Goal: Use online tool/utility: Use online tool/utility

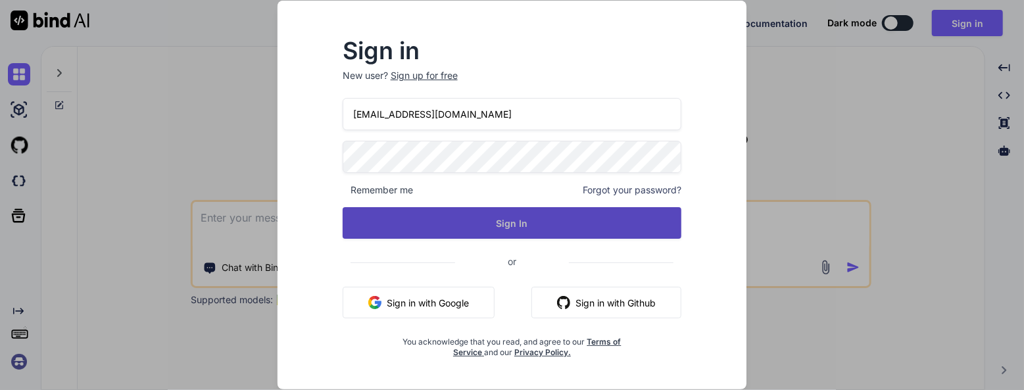
click at [498, 226] on button "Sign In" at bounding box center [512, 223] width 339 height 32
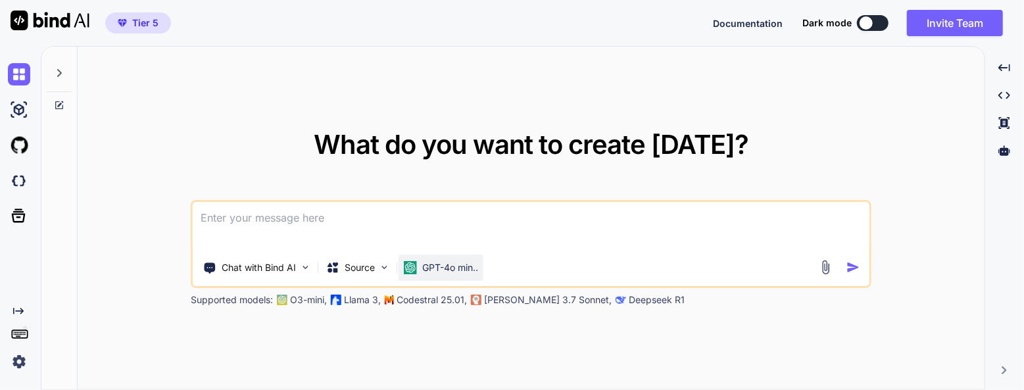
click at [454, 265] on p "GPT-4o min.." at bounding box center [450, 267] width 56 height 13
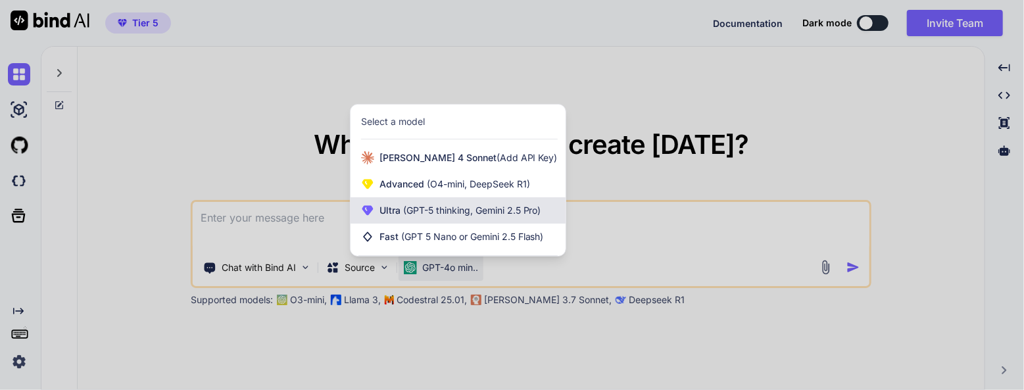
click at [416, 220] on div "Ultra (GPT-5 thinking, Gemini 2.5 Pro)" at bounding box center [458, 210] width 215 height 26
type textarea "x"
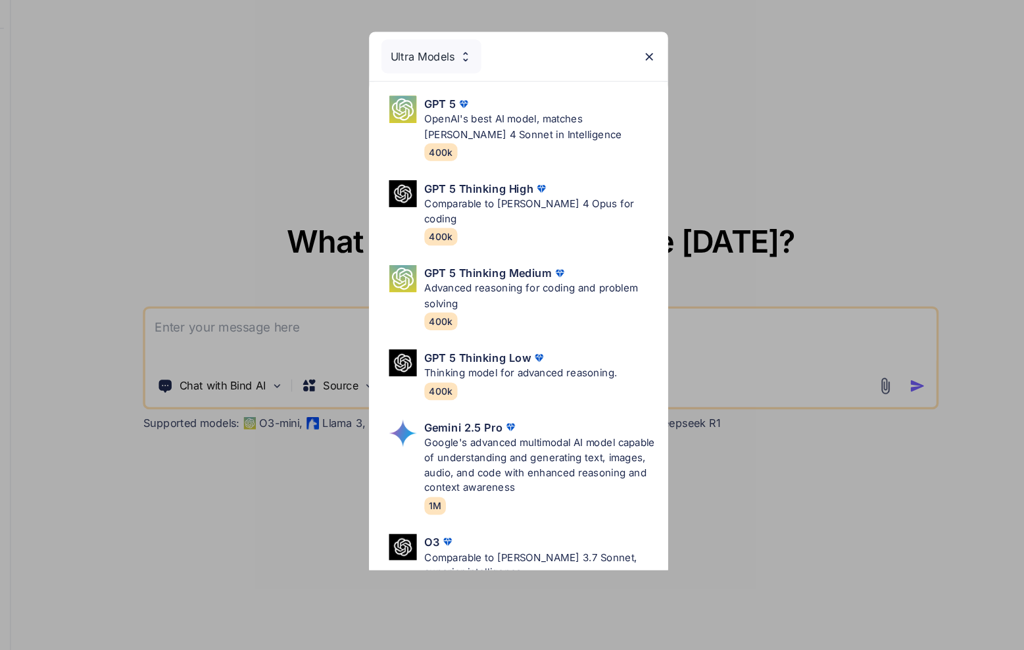
click at [459, 119] on div "Ultra Models" at bounding box center [438, 115] width 86 height 29
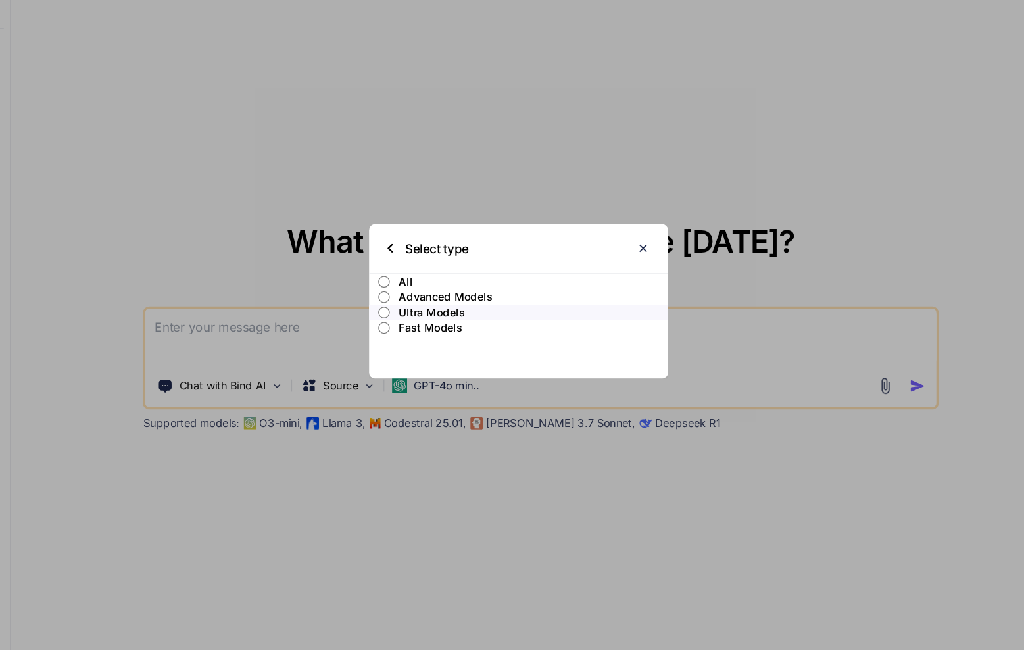
click at [406, 307] on label "All" at bounding box center [512, 308] width 256 height 13
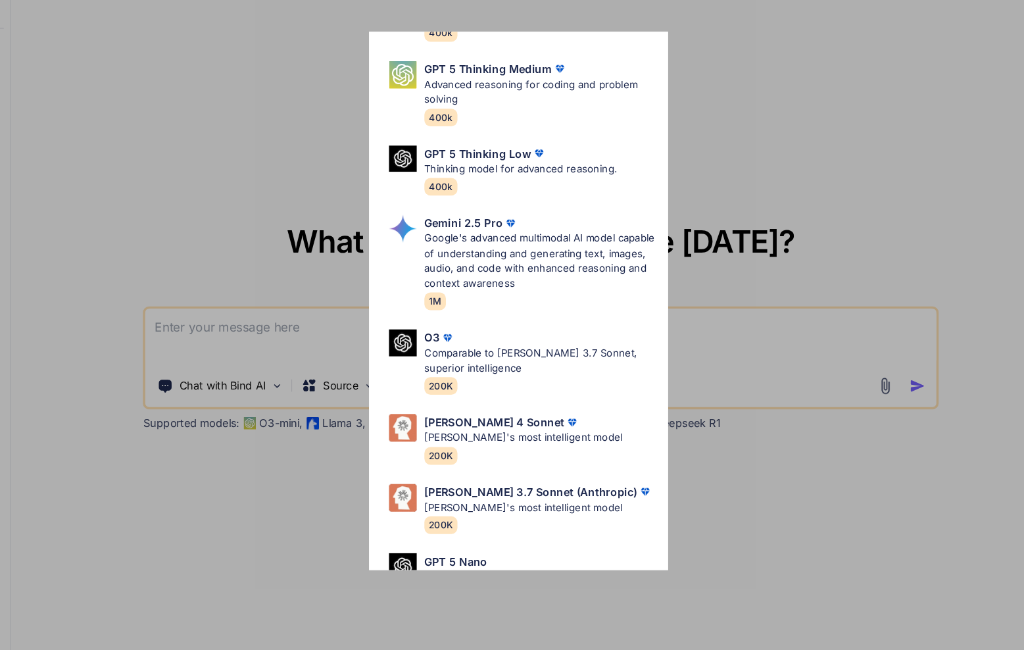
scroll to position [551, 0]
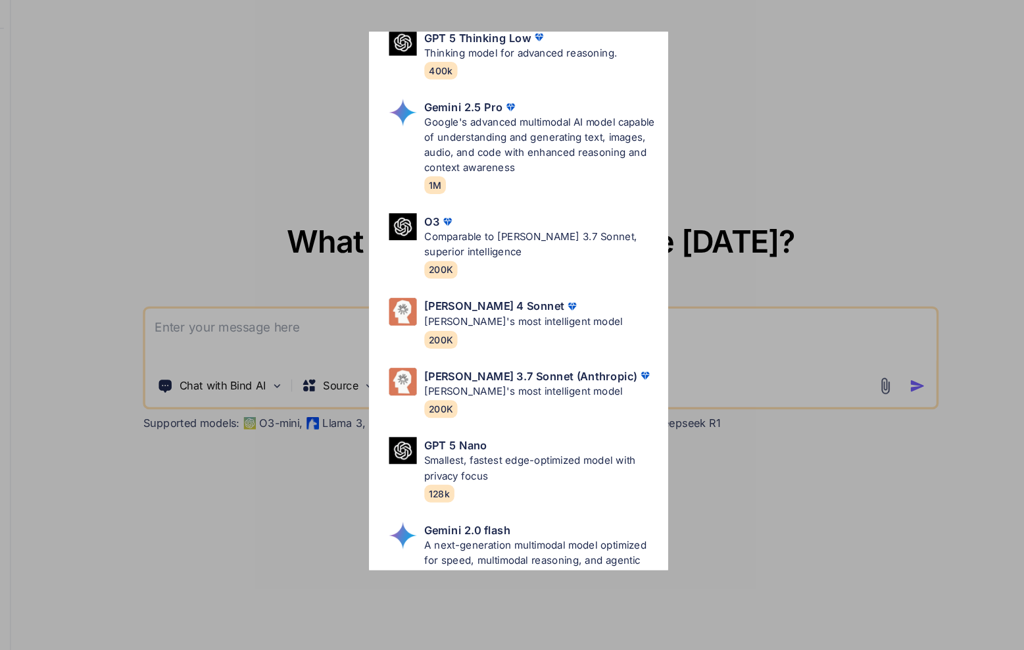
click at [224, 349] on div "All GPT 5 Mini Smaller, fast variant balancing speed and capability for light t…" at bounding box center [512, 325] width 1024 height 650
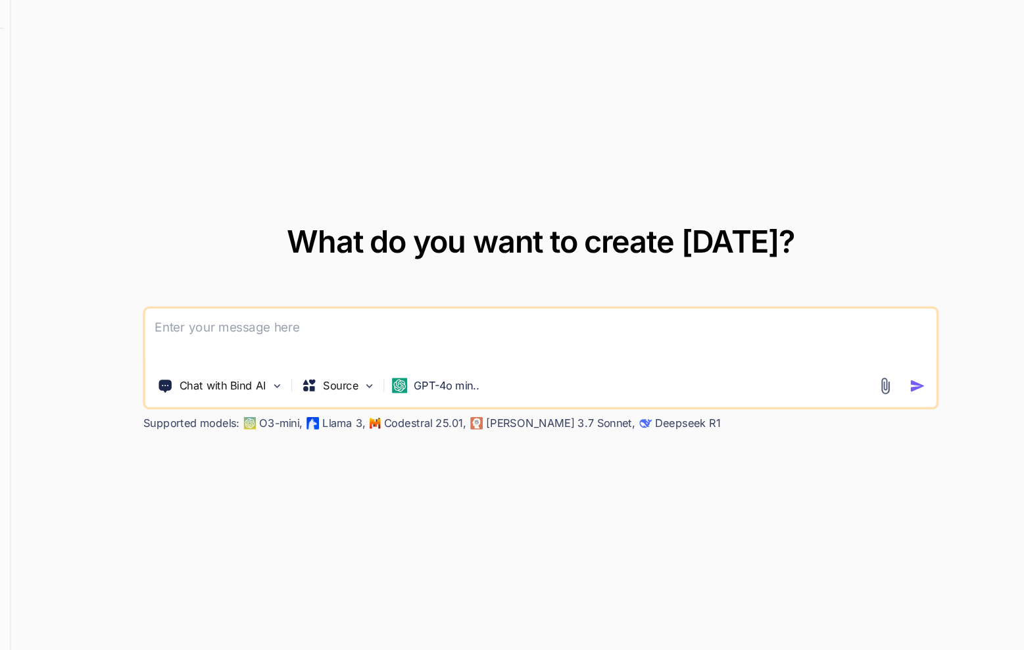
click at [228, 347] on textarea at bounding box center [531, 356] width 676 height 49
click at [824, 389] on img at bounding box center [825, 397] width 15 height 15
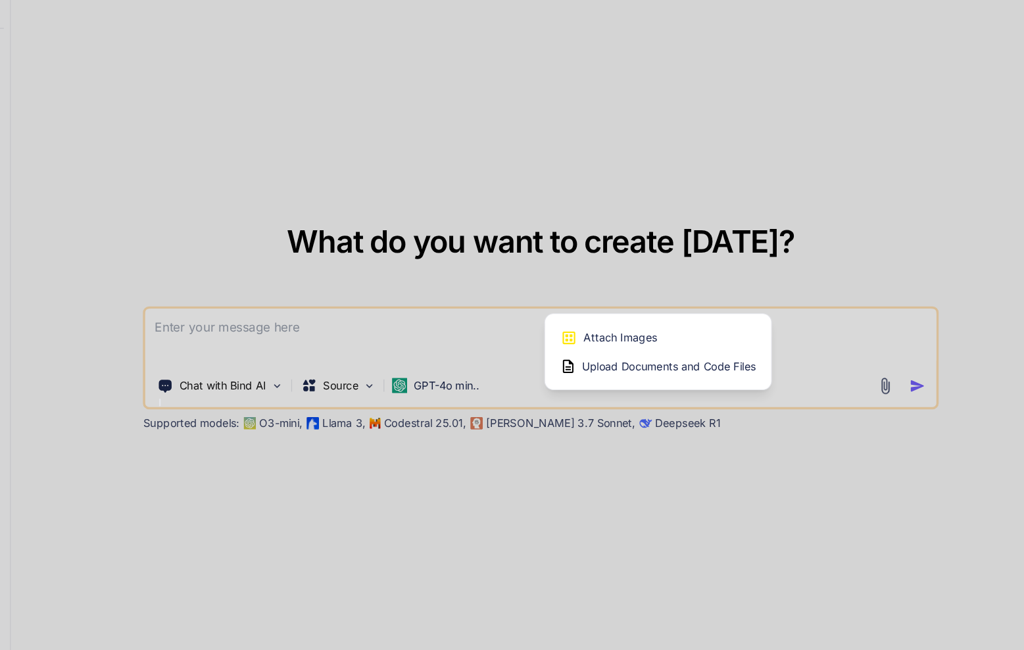
click at [413, 344] on div at bounding box center [512, 325] width 1024 height 650
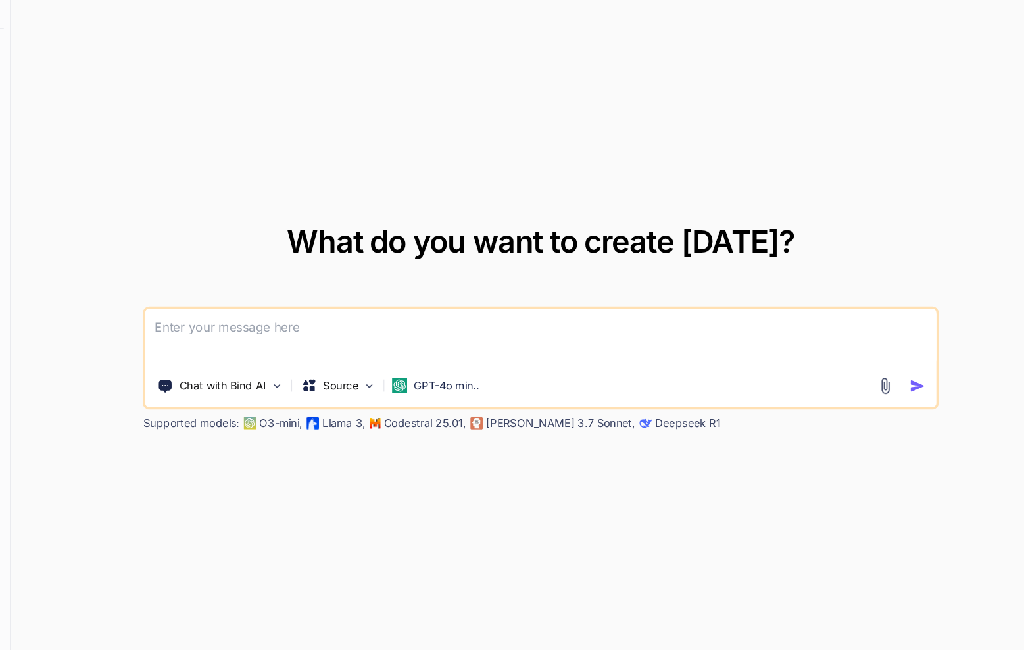
drag, startPoint x: 413, startPoint y: 344, endPoint x: 343, endPoint y: 344, distance: 70.4
click at [389, 344] on textarea at bounding box center [531, 356] width 676 height 49
click at [343, 344] on textarea at bounding box center [531, 356] width 676 height 49
paste textarea "yRDEyAsk5UVJLfW"
type textarea "y"
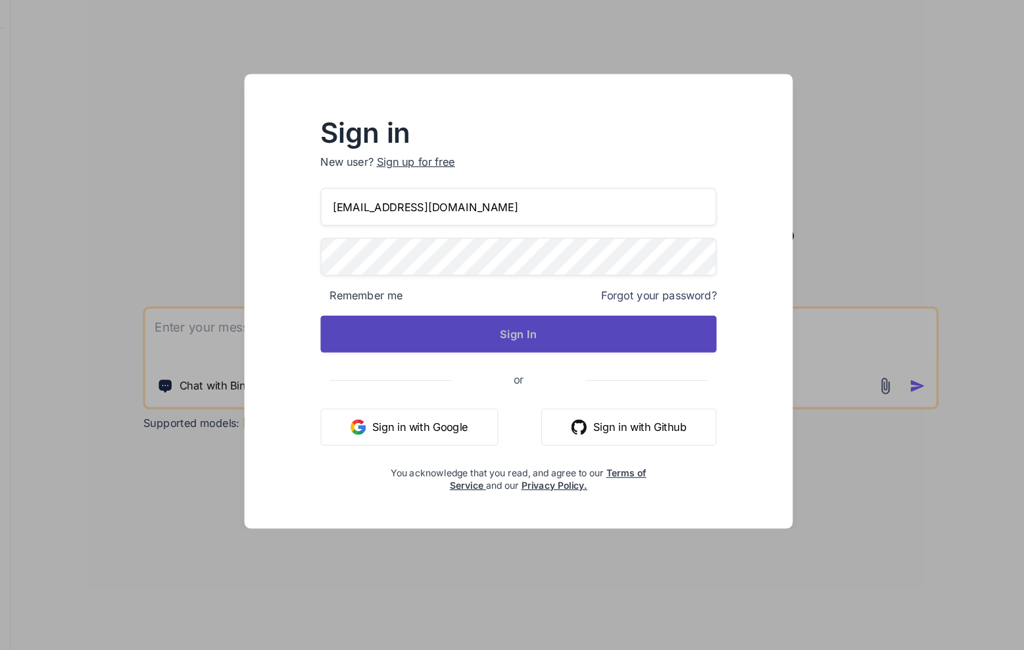
click at [639, 363] on button "Sign In" at bounding box center [512, 354] width 339 height 32
click at [570, 344] on button "Sign In" at bounding box center [512, 354] width 339 height 32
type textarea "x"
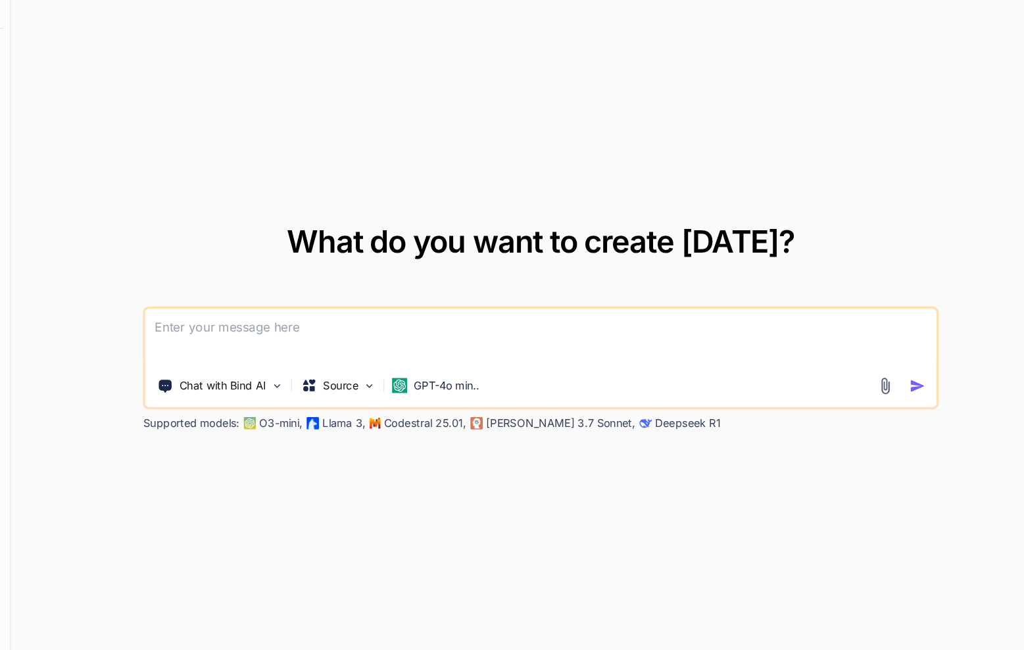
click at [431, 351] on textarea at bounding box center [531, 356] width 676 height 49
paste textarea "yRDEyAsk5UVJLfW"
type textarea "yRDEyAsk5UVJLfW"
type textarea "x"
type textarea "yRDEyAsk5UVJLf"
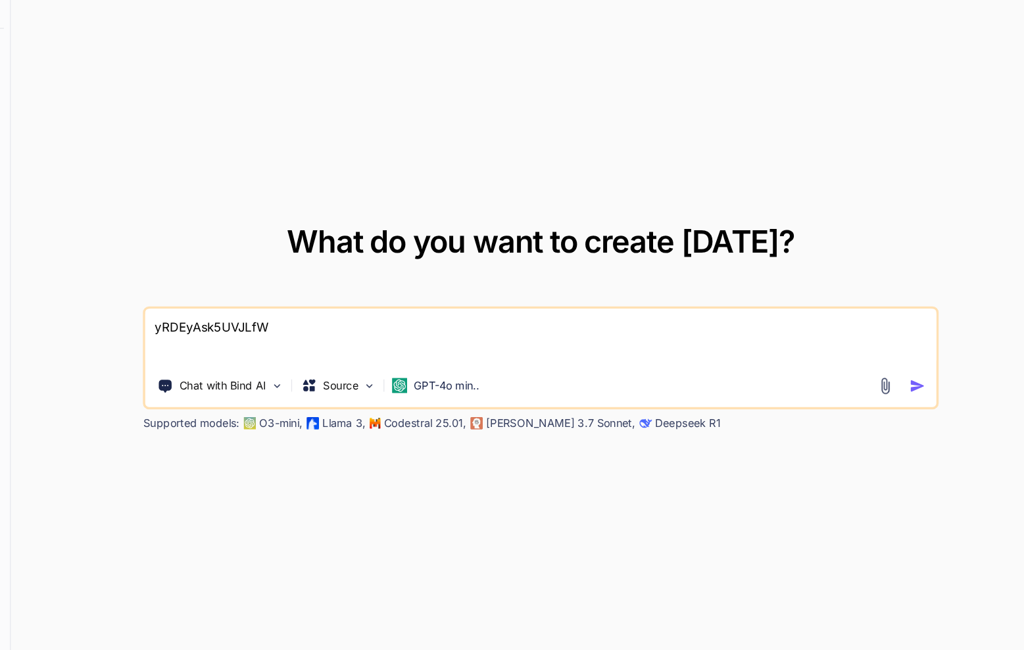
type textarea "x"
type textarea "yRDEyAsk5UVJL"
type textarea "x"
type textarea "yRDEyAsk5UVJ"
type textarea "x"
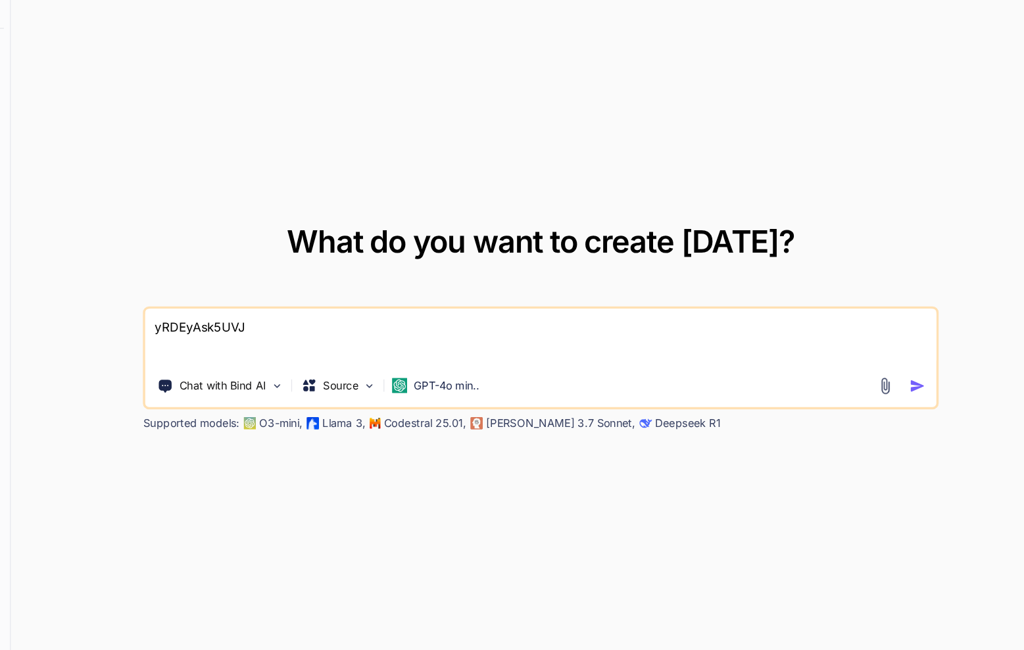
type textarea "yRDEyAsk5UV"
type textarea "x"
type textarea "yRDEyAsk5U"
type textarea "x"
type textarea "yRDEyAsk5"
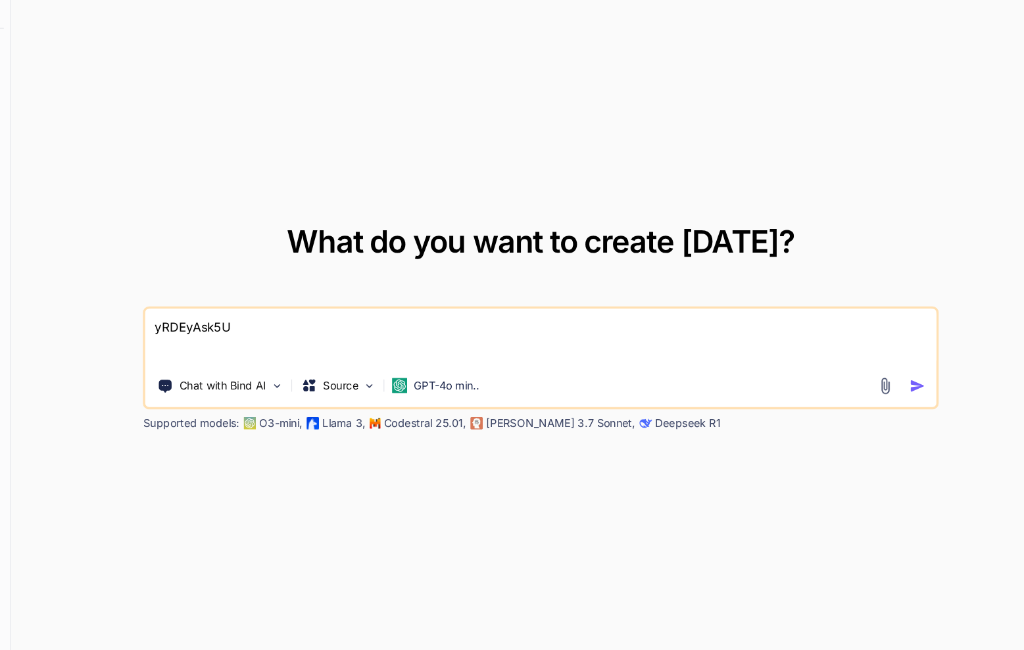
type textarea "x"
type textarea "yRDEyAsk"
type textarea "x"
type textarea "yRDEyAs"
type textarea "x"
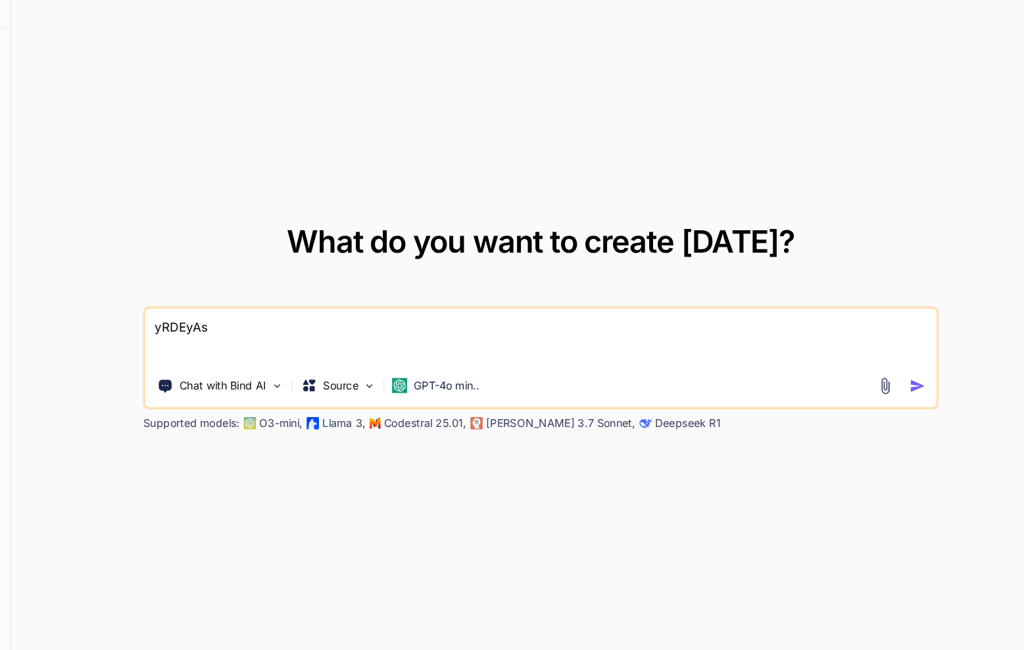
type textarea "yRDEyA"
type textarea "x"
type textarea "yRDEy"
type textarea "x"
type textarea "yRDE"
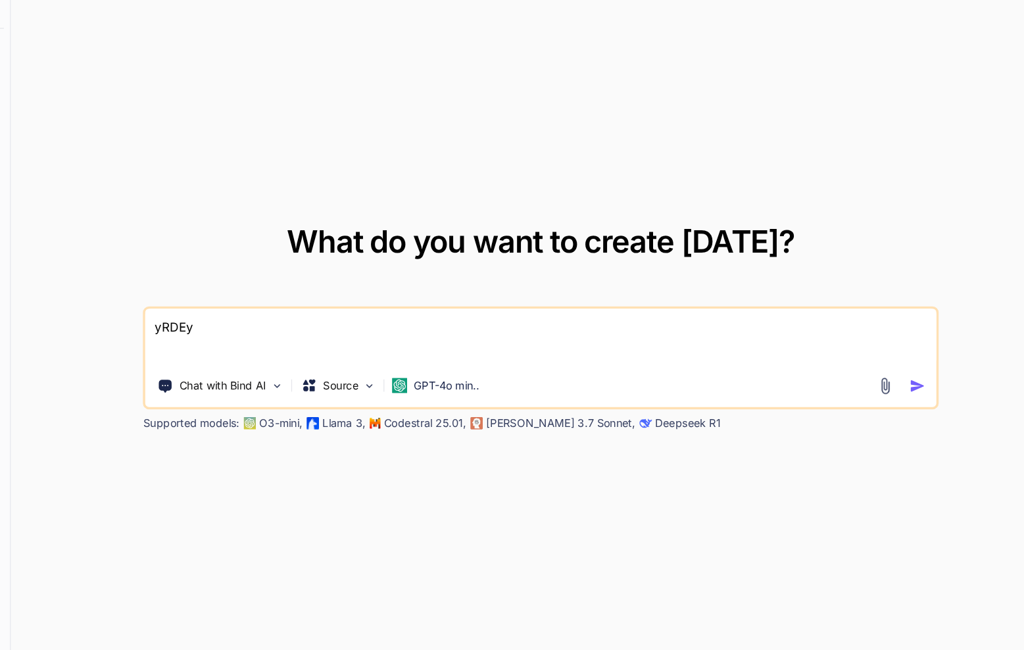
type textarea "x"
type textarea "yRD"
type textarea "x"
type textarea "yR"
type textarea "x"
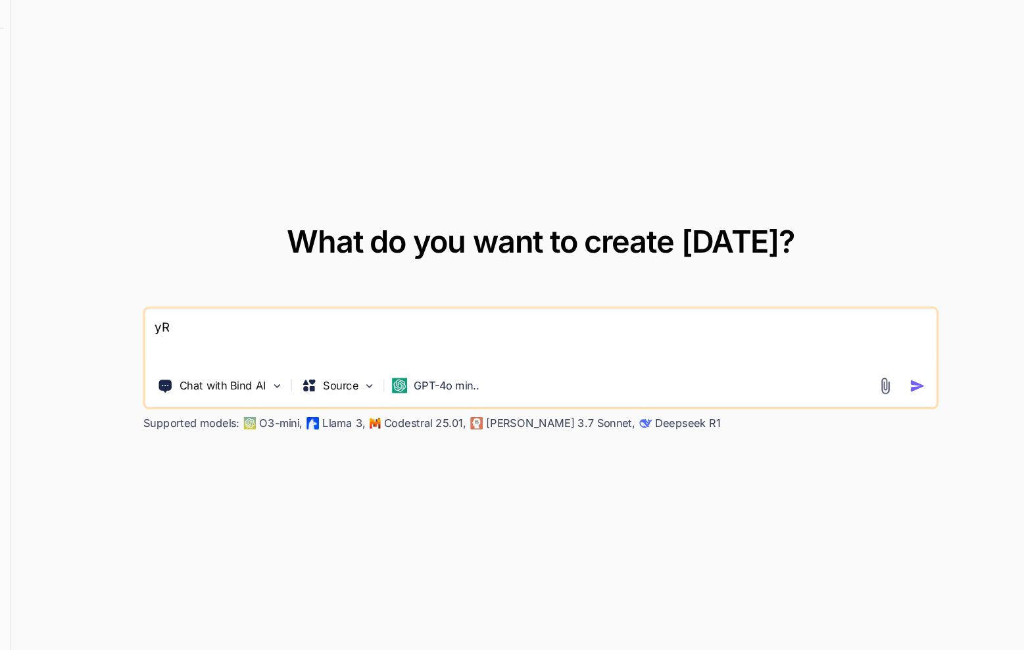
type textarea "y"
type textarea "x"
click at [827, 397] on img at bounding box center [825, 397] width 15 height 15
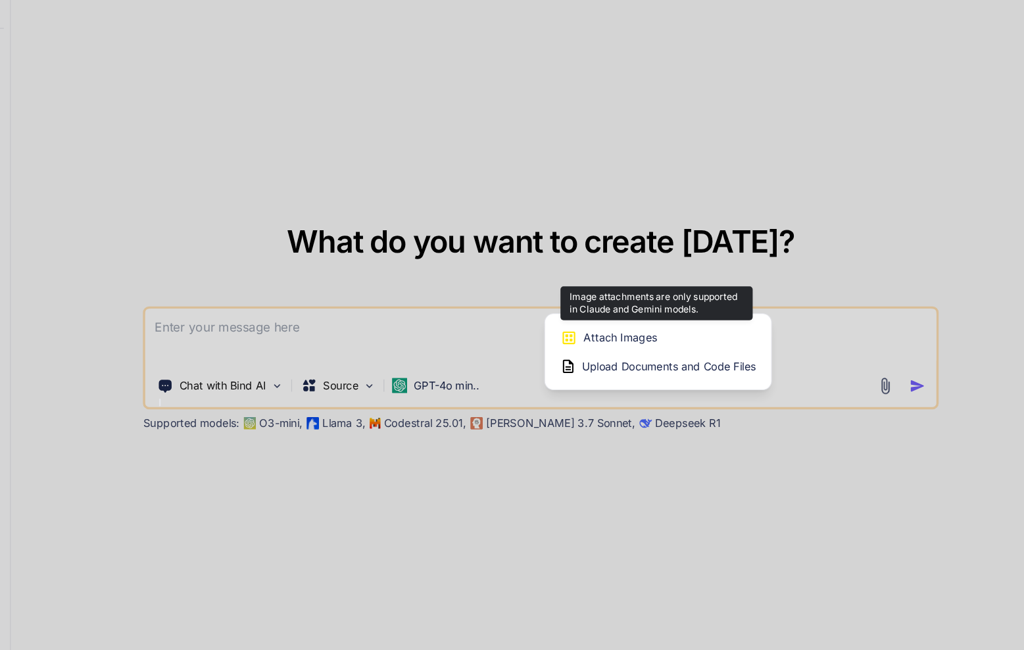
click at [628, 345] on div "Attach Images Image attachments are only supported in Claude and Gemini models." at bounding box center [631, 356] width 167 height 25
click at [601, 357] on span "Attach Images" at bounding box center [599, 356] width 63 height 13
click at [640, 353] on div "Attach Images Image attachments are only supported in Claude and Gemini models." at bounding box center [631, 356] width 167 height 25
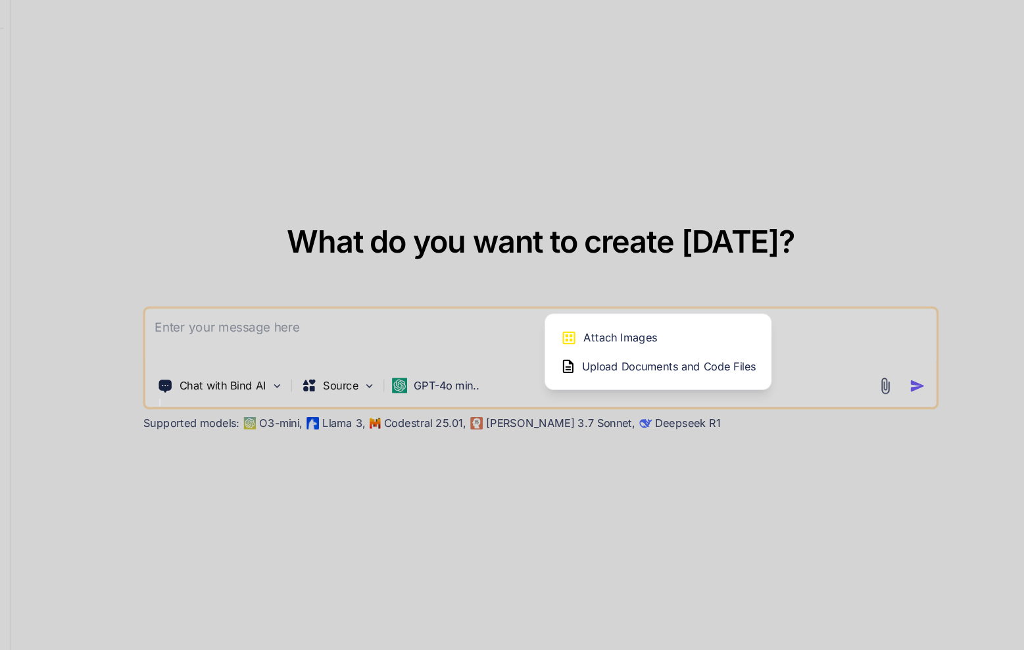
click at [454, 372] on div at bounding box center [512, 325] width 1024 height 650
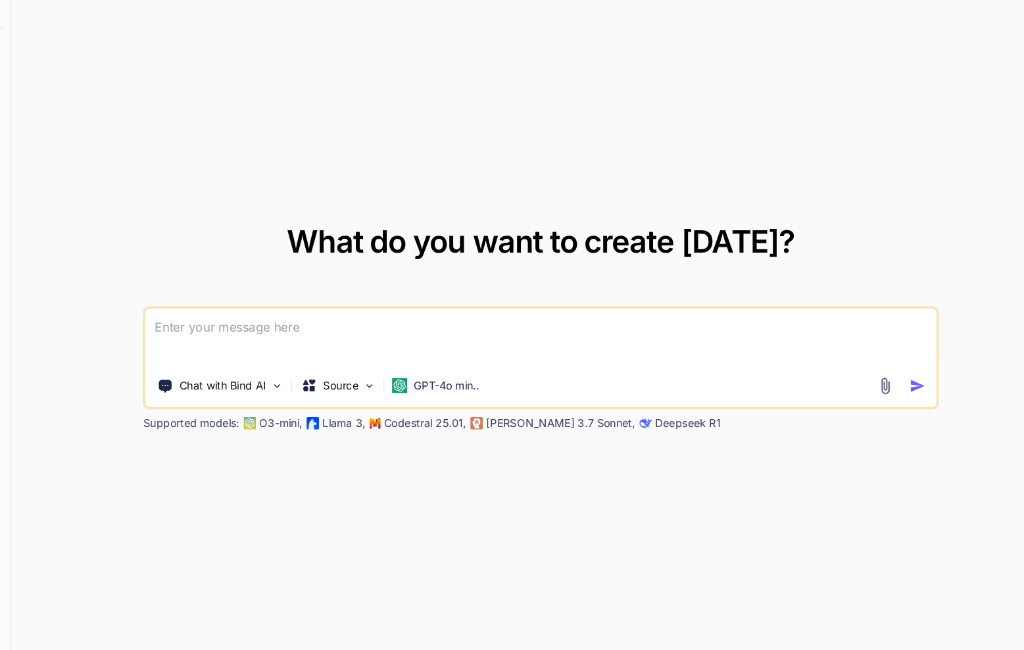
click at [448, 413] on div "Chat with Bind AI Source GPT-4o min.." at bounding box center [531, 374] width 680 height 88
click at [452, 411] on div "Chat with Bind AI Source GPT-4o min.." at bounding box center [531, 374] width 680 height 88
click at [466, 402] on p "GPT-4o min.." at bounding box center [450, 397] width 56 height 13
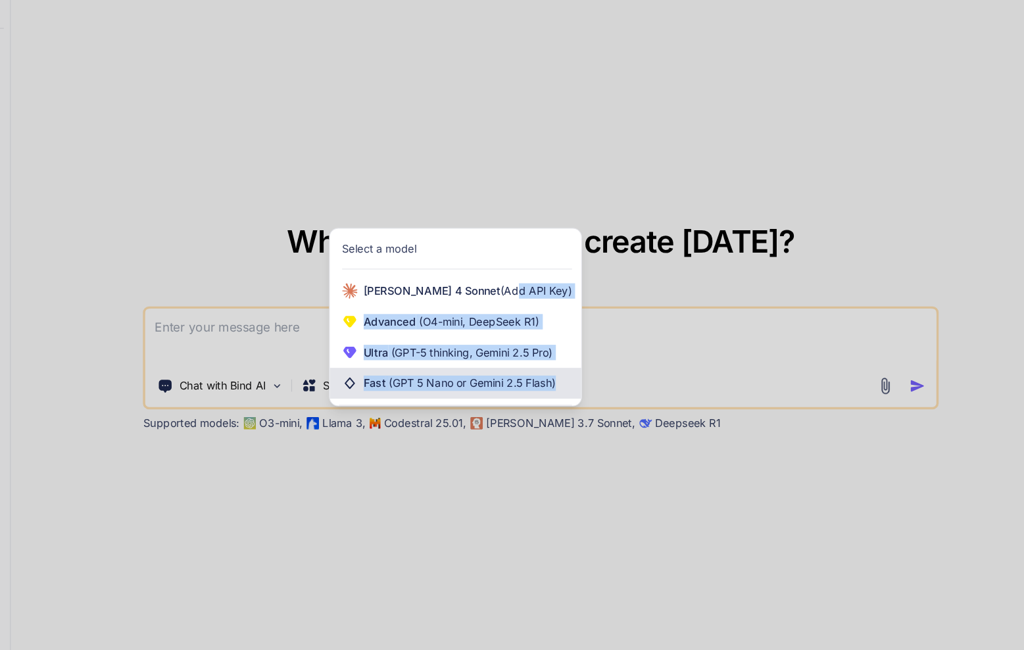
drag, startPoint x: 471, startPoint y: 313, endPoint x: 455, endPoint y: 405, distance: 93.5
click at [455, 405] on div "Claude 4 Sonnet (Add API Key) Advanced (O4-mini, DeepSeek R1) Ultra (GPT-5 thin…" at bounding box center [458, 355] width 215 height 105
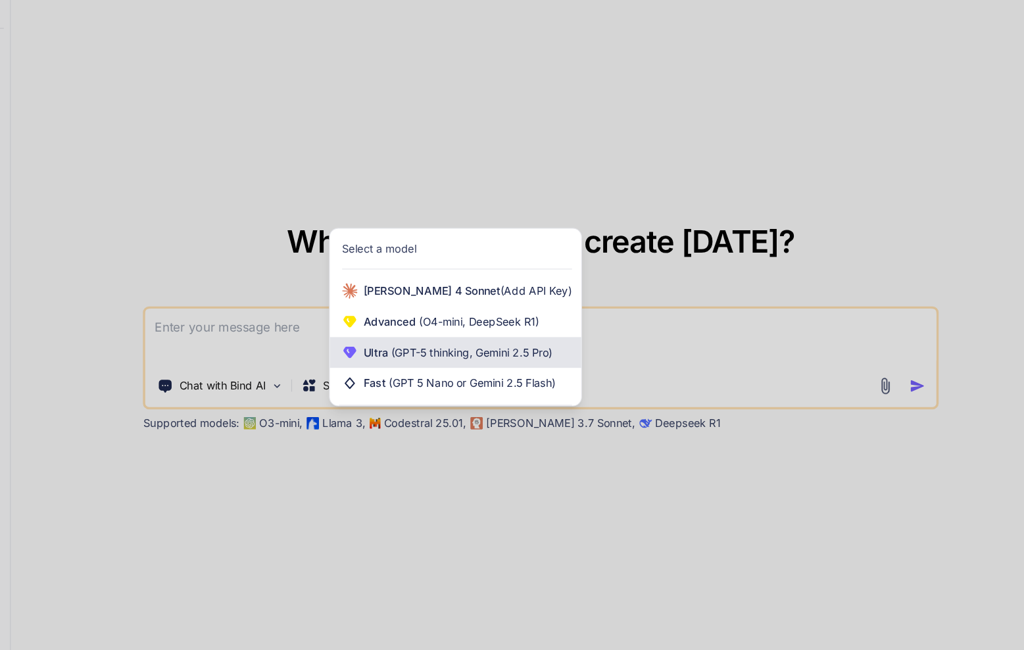
click at [434, 363] on span "Ultra (GPT-5 thinking, Gemini 2.5 Pro)" at bounding box center [461, 369] width 162 height 13
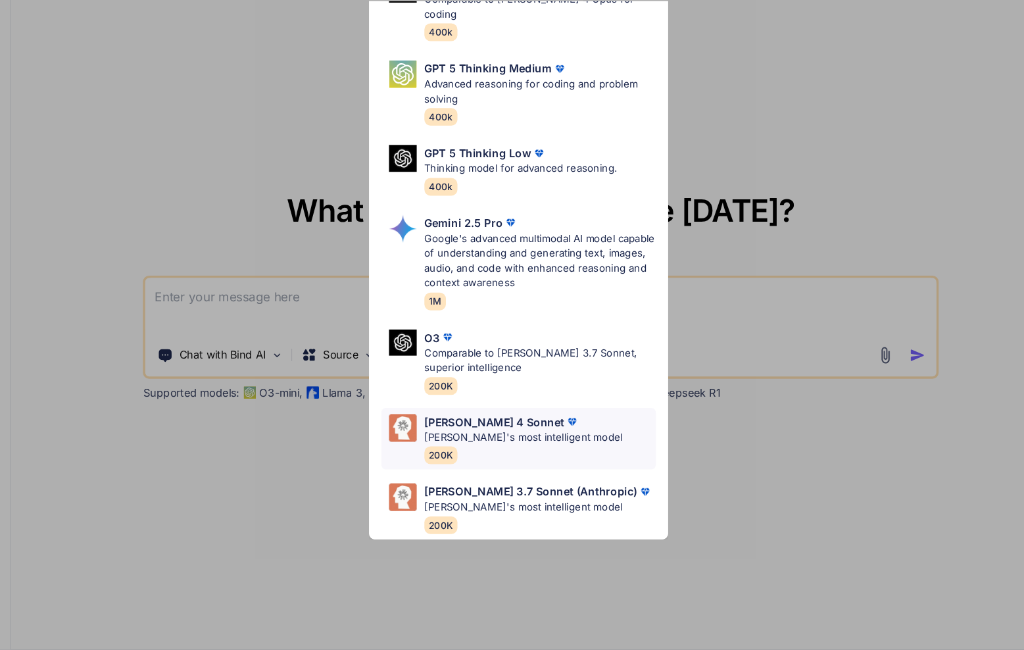
click at [556, 465] on div "Claude 4 Sonnet Claude's most intelligent model 200K" at bounding box center [517, 469] width 170 height 43
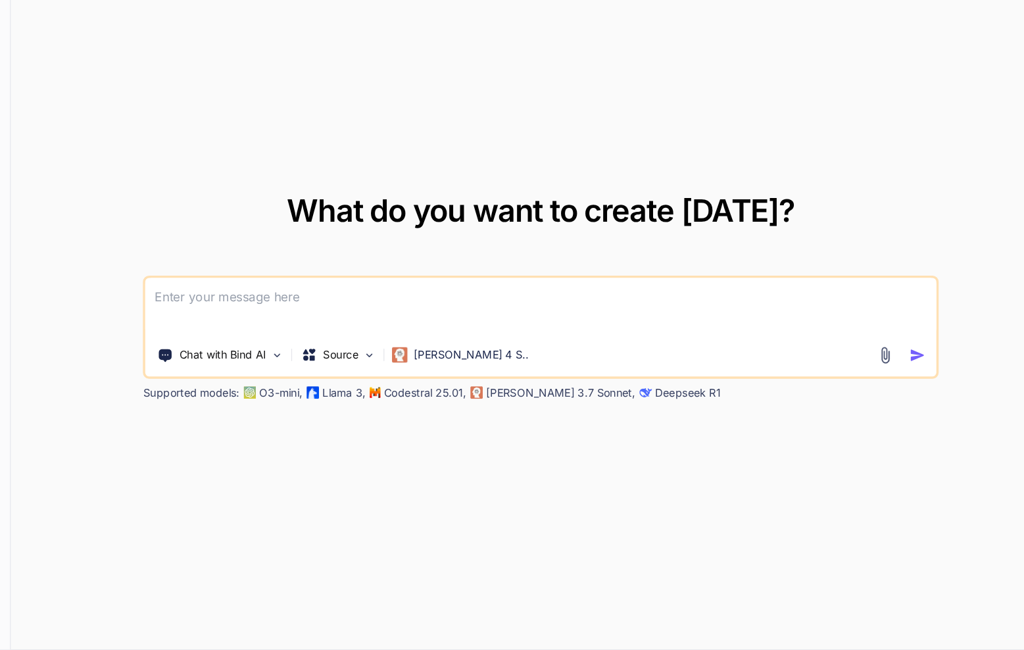
click at [829, 401] on img at bounding box center [825, 397] width 15 height 15
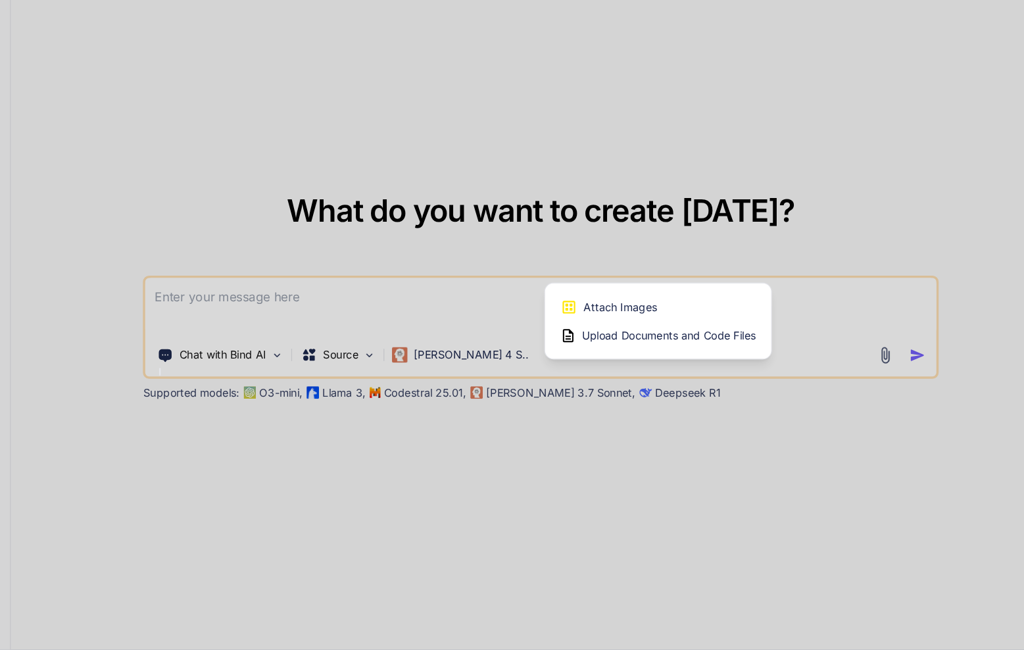
click at [678, 351] on div "Attach Images Image attachments are only supported in Claude and Gemini models." at bounding box center [631, 356] width 167 height 25
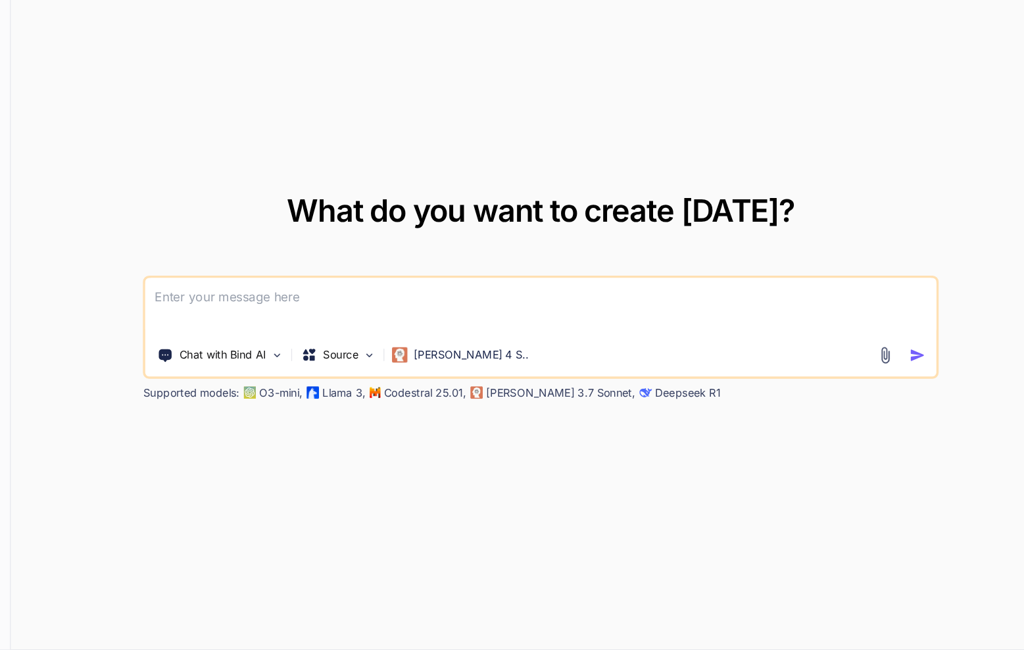
type textarea "x"
type input "C:\fakepath\Screenshot 2025-09-07 at 1.49.19 PM.png"
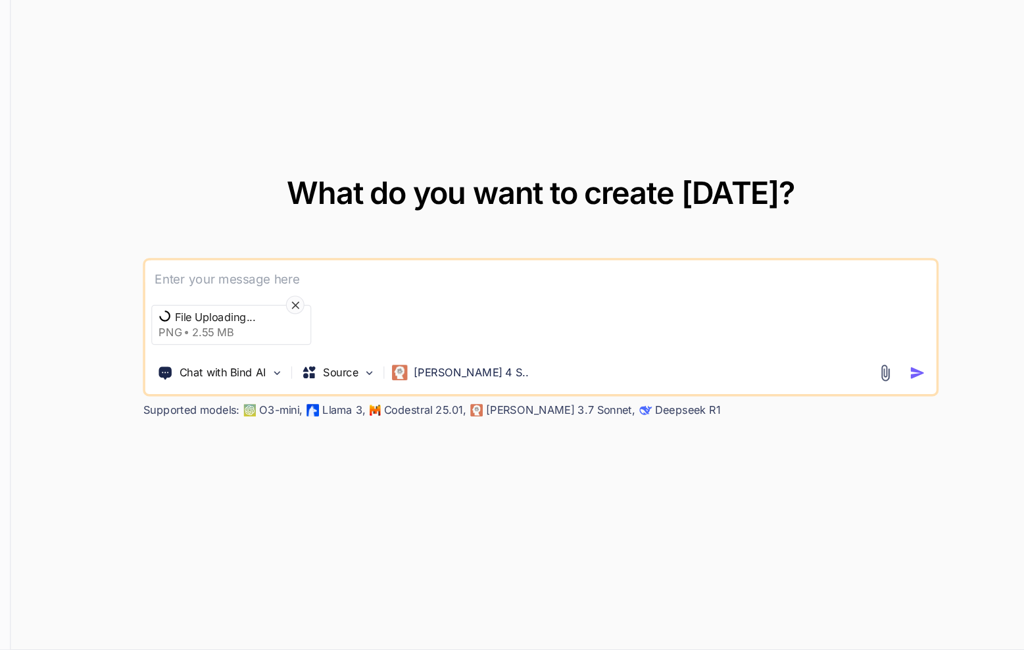
type textarea "x"
click at [453, 326] on textarea at bounding box center [531, 328] width 676 height 24
type textarea "c"
type textarea "x"
type textarea "co"
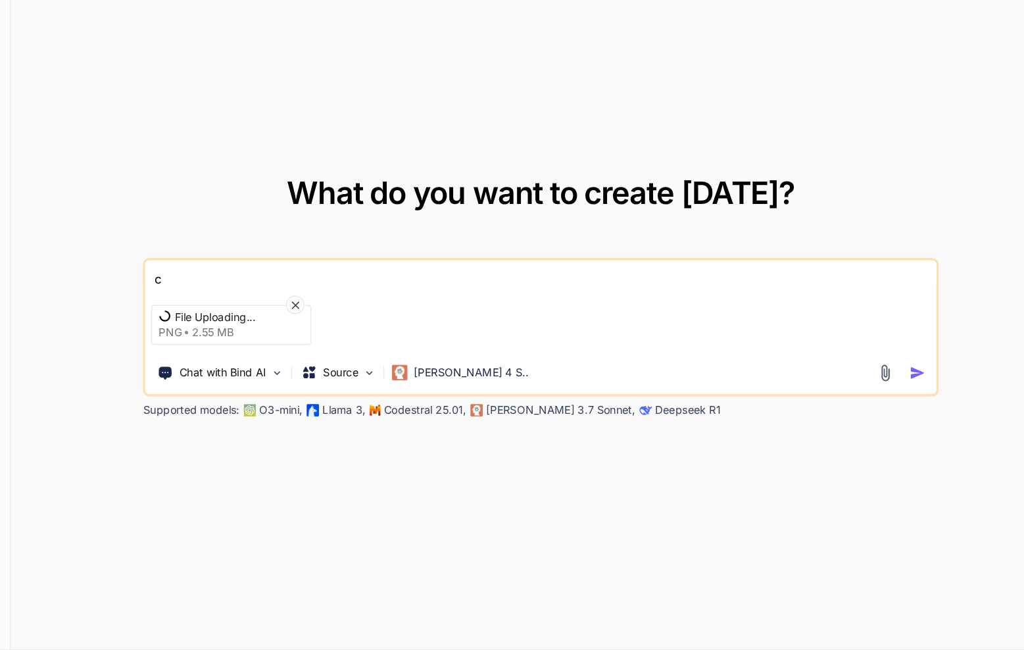
type textarea "x"
type textarea "con"
type textarea "x"
type textarea "co"
type textarea "x"
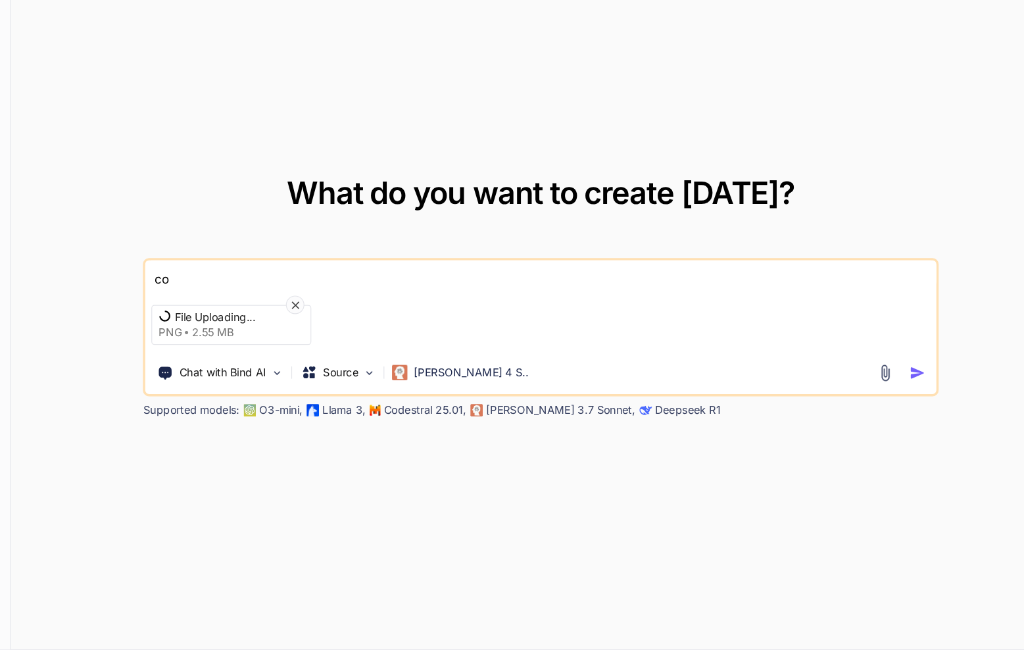
type textarea "c"
type textarea "x"
type textarea "t"
type textarea "x"
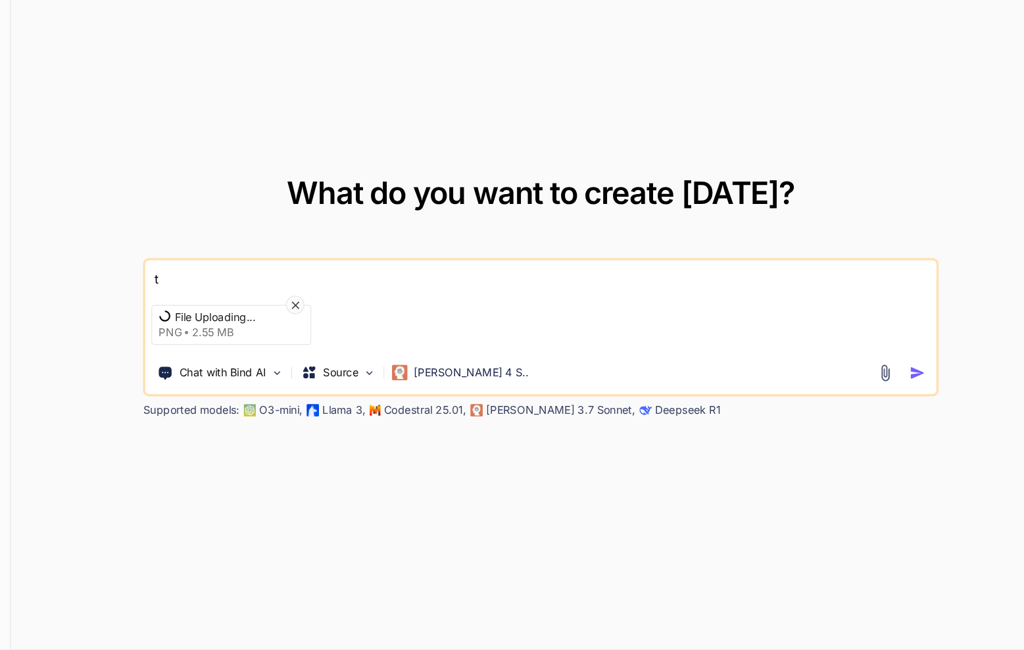
type textarea "tr"
type textarea "x"
type textarea "tra"
type textarea "x"
type textarea "tran"
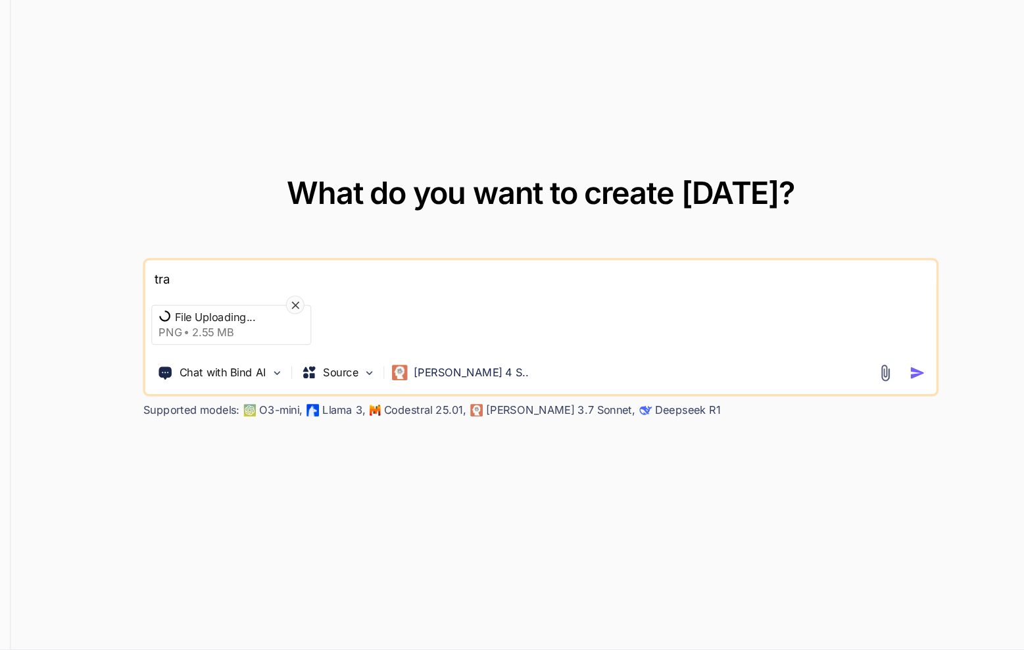
type textarea "x"
type textarea "trans"
type textarea "x"
type textarea "transl"
type textarea "x"
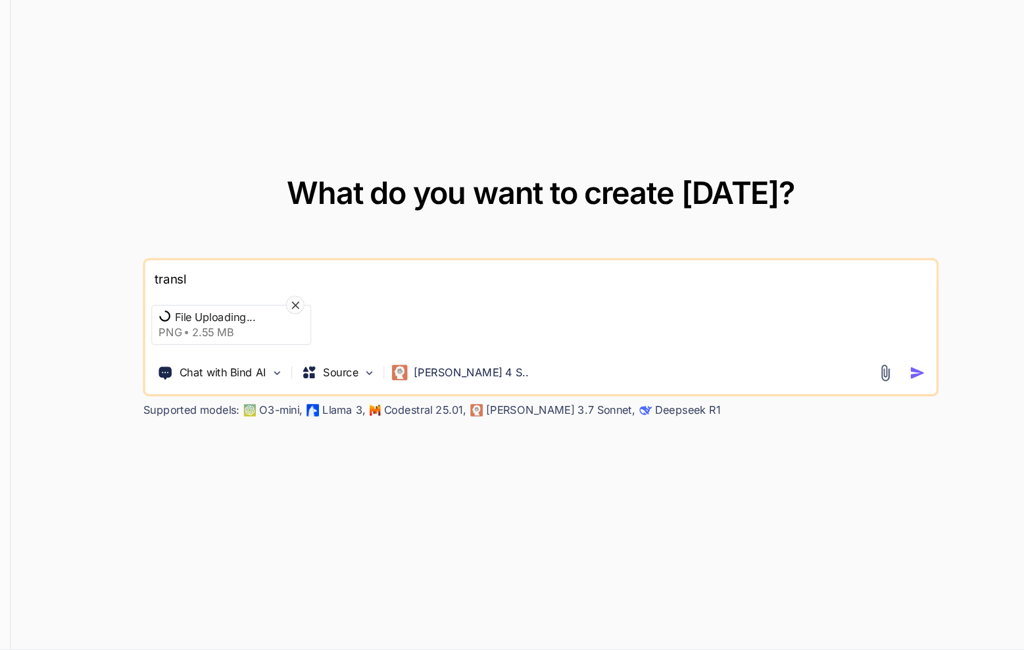
type textarea "transla"
type textarea "x"
type textarea "translat"
type textarea "x"
type textarea "translate"
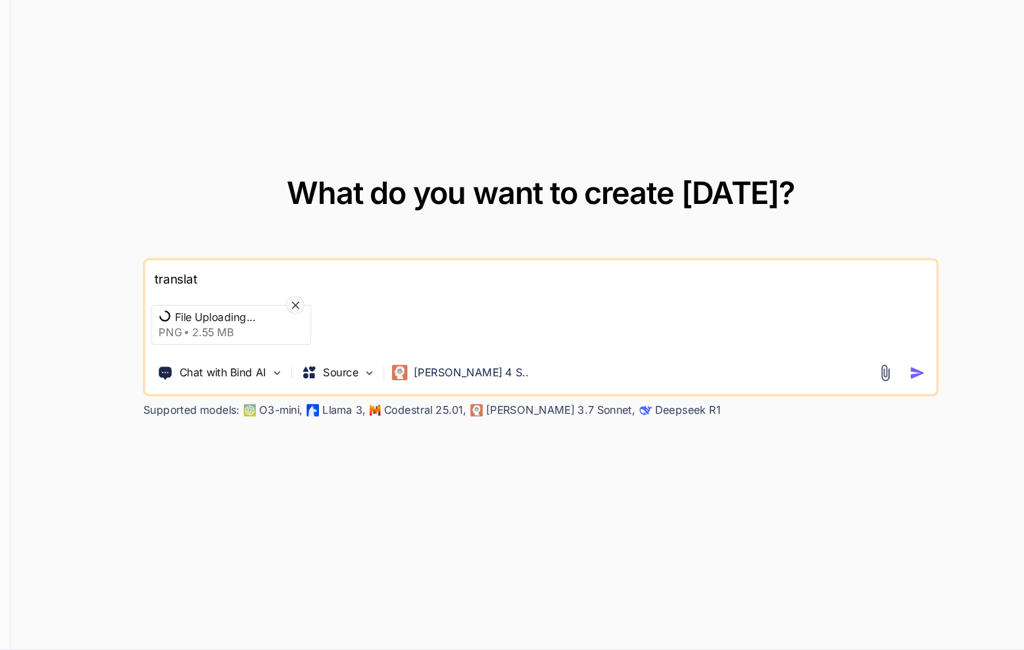
type textarea "x"
type textarea "translate"
type textarea "x"
type textarea "translate i"
type textarea "x"
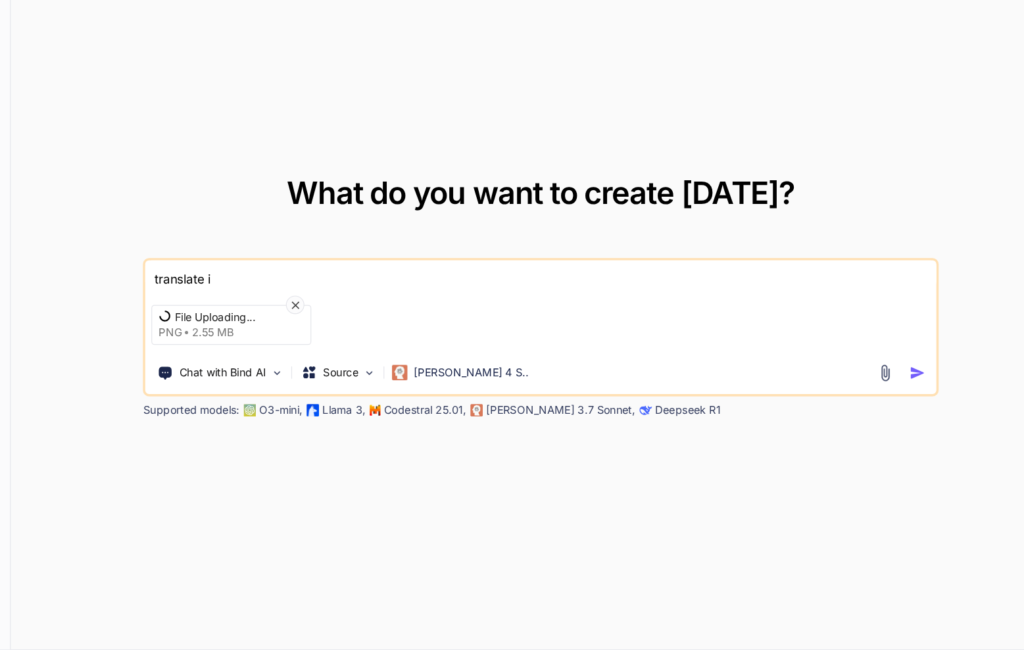
type textarea "translate it"
type textarea "x"
type textarea "translate it"
type textarea "x"
type textarea "translate it i"
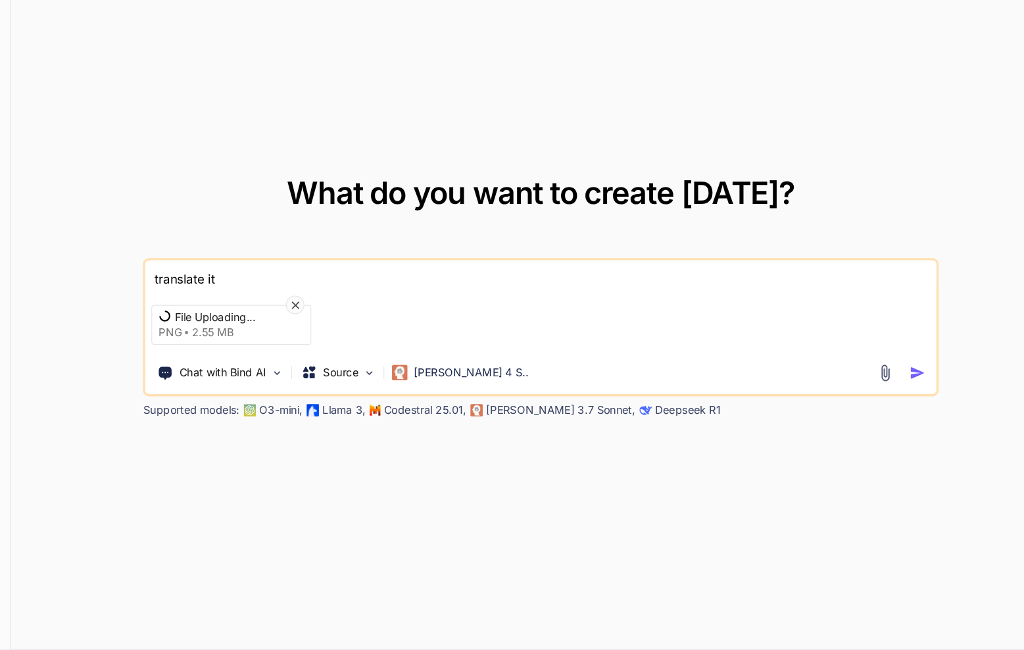
type textarea "x"
type textarea "translate it in"
type textarea "x"
type textarea "translate it int"
type textarea "x"
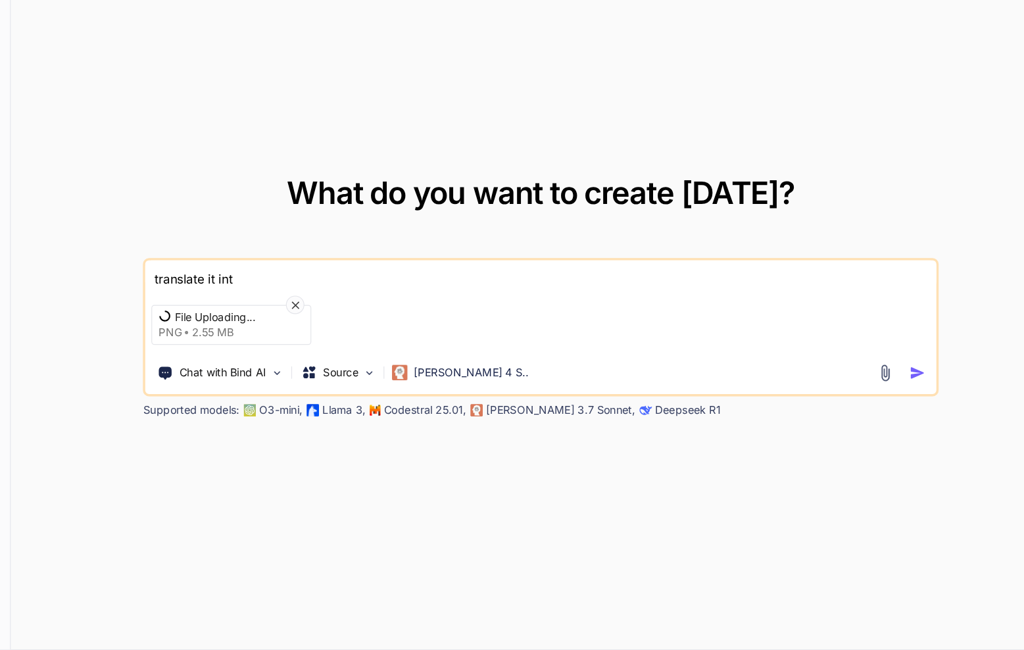
type textarea "translate it into"
type textarea "x"
type textarea "translate it into"
type textarea "x"
type textarea "translate it into e"
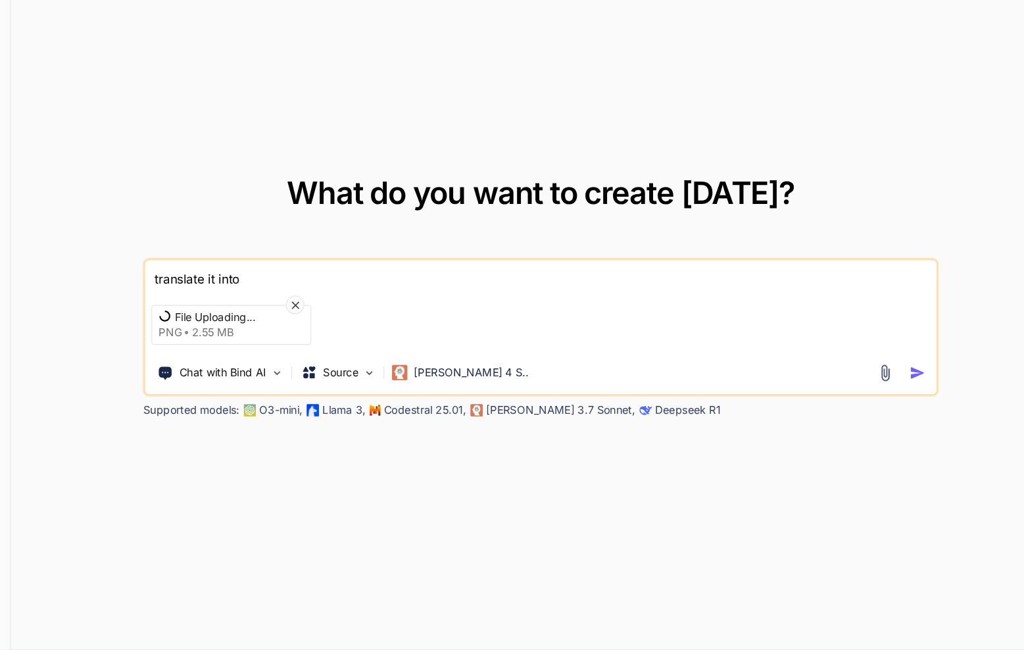
type textarea "x"
type textarea "translate it into en"
type textarea "x"
type textarea "translate it into eng"
type textarea "x"
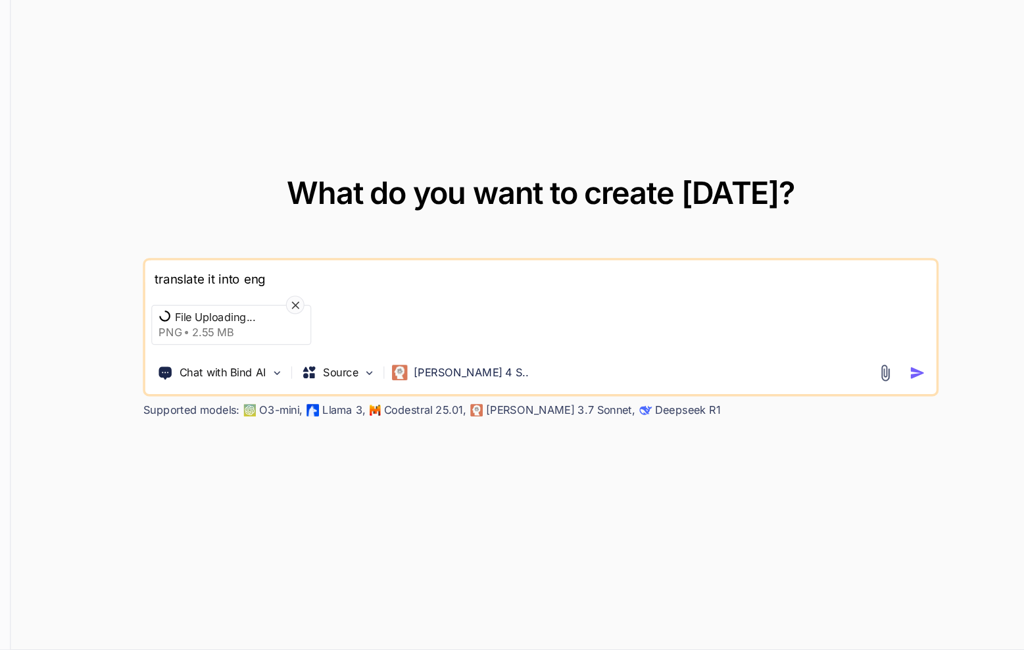
type textarea "translate it into engl"
type textarea "x"
type textarea "translate it into engli"
type textarea "x"
type textarea "translate it into englis"
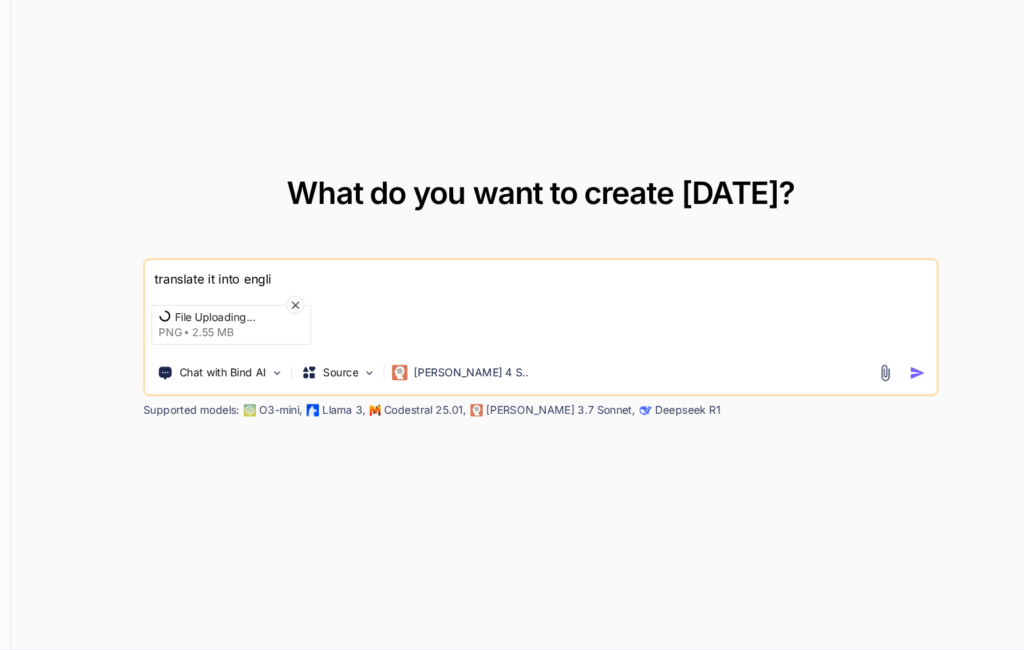
type textarea "x"
type textarea "translate it into english"
type textarea "x"
type textarea "translate it into english"
type textarea "x"
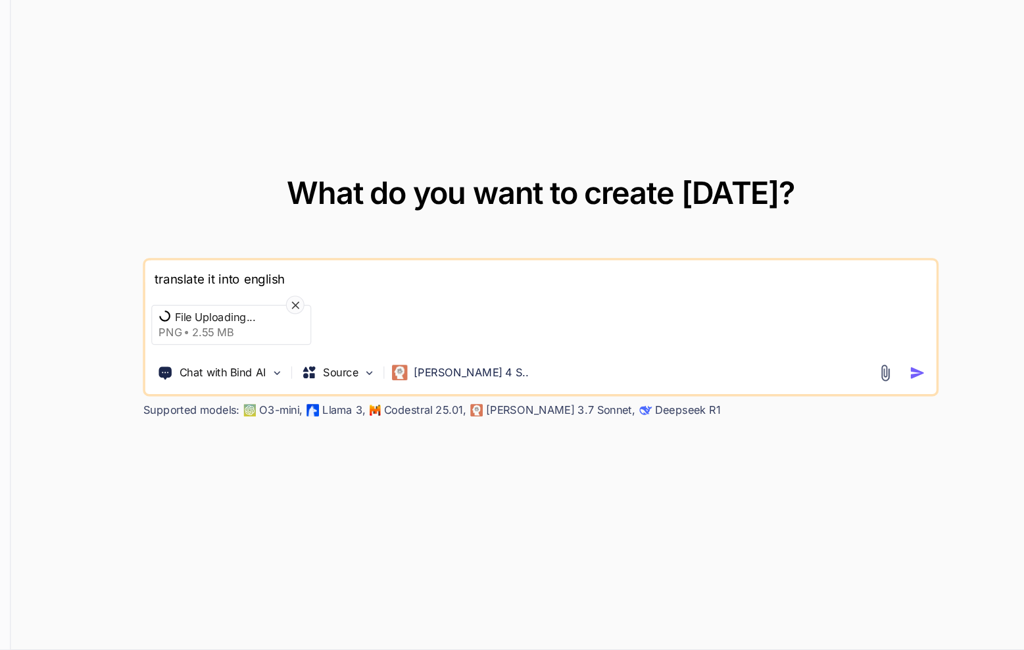
type textarea "translate it into english p"
type textarea "x"
type textarea "translate it into english pl"
type textarea "x"
type textarea "translate it into english ple"
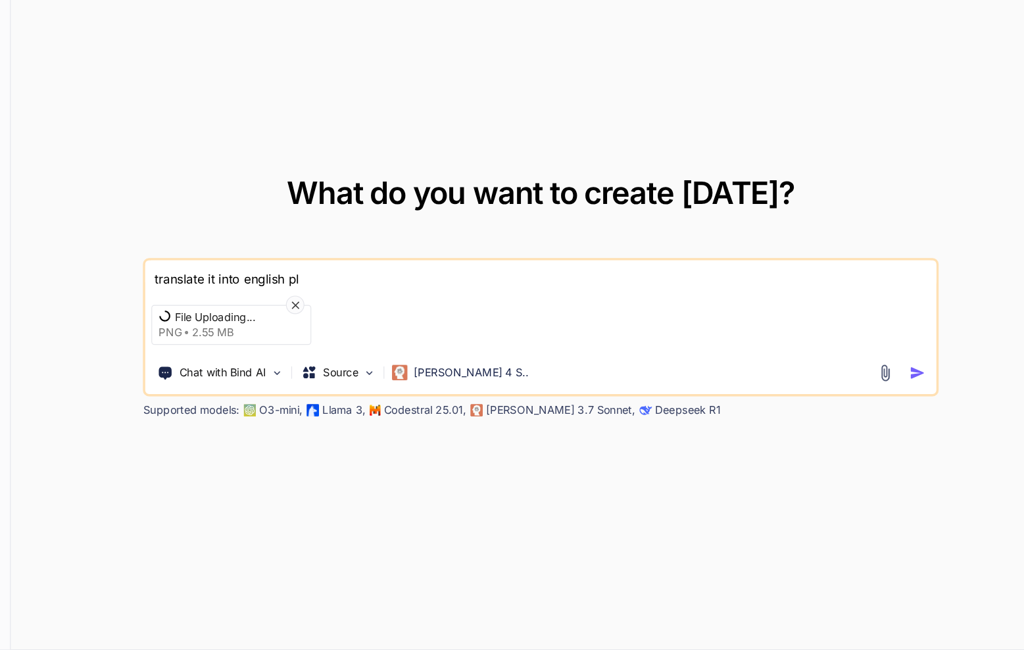
type textarea "x"
type textarea "translate it into english plea"
type textarea "x"
type textarea "translate it into english pleas"
type textarea "x"
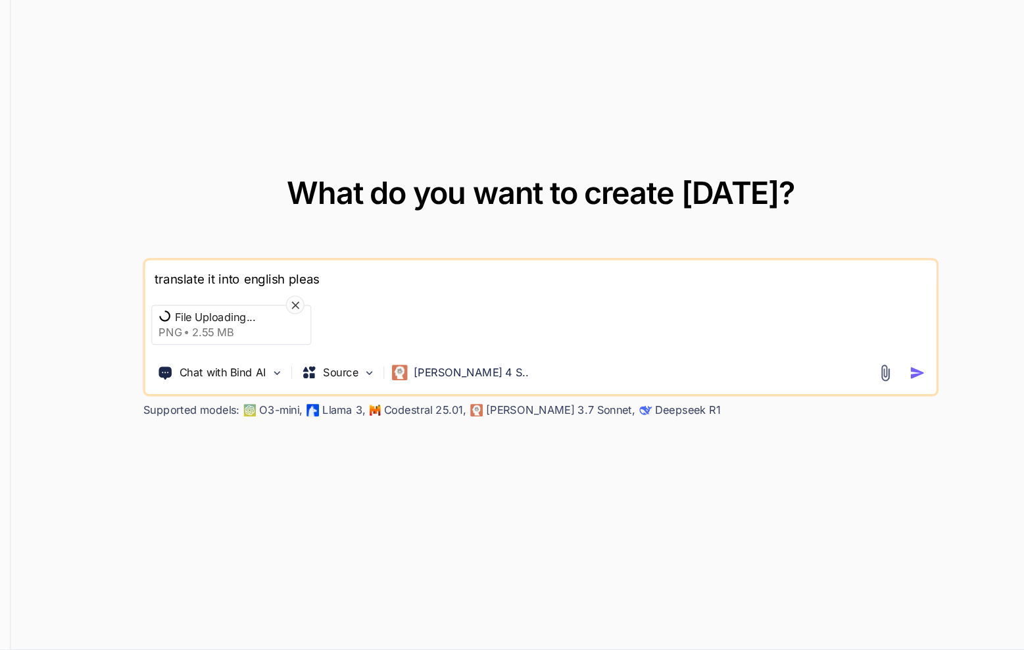
type textarea "translate it into english please"
type textarea "x"
type textarea "translate it into english pleas"
type textarea "x"
type textarea "translate it into english plea"
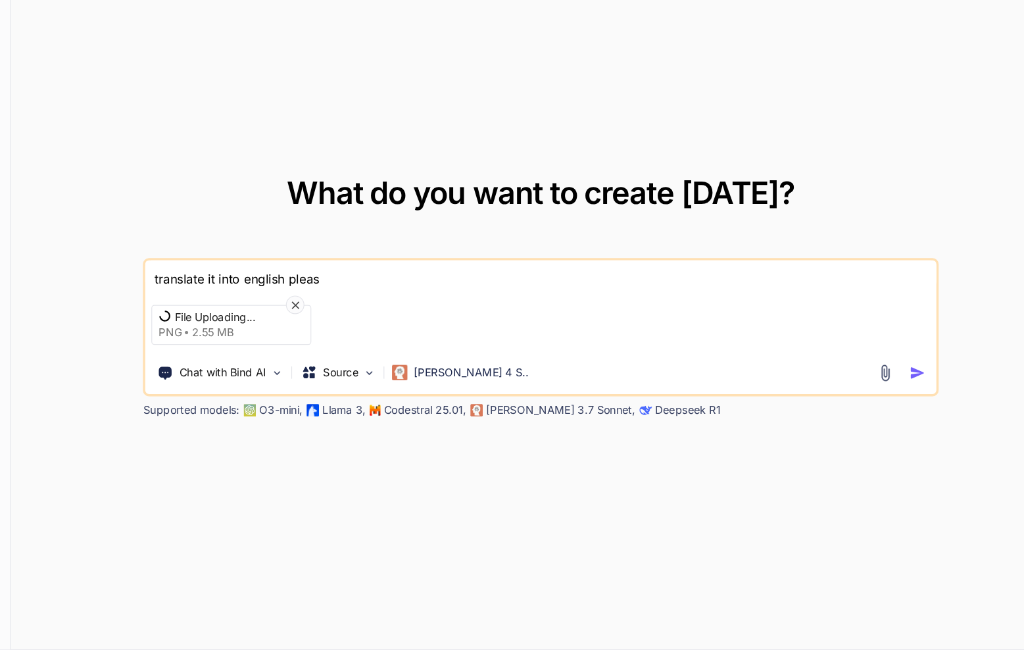
type textarea "x"
type textarea "translate it into english ple"
type textarea "x"
type textarea "translate it into english pl"
type textarea "x"
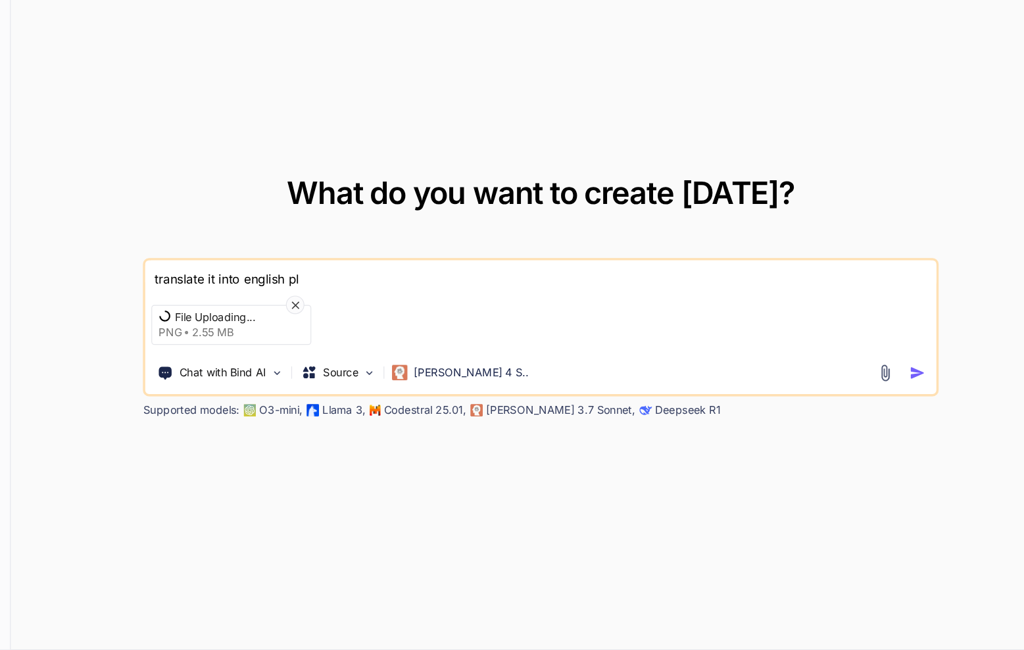
type textarea "translate it into english p"
type textarea "x"
type textarea "translate it into english"
type textarea "x"
type textarea "translate it into english"
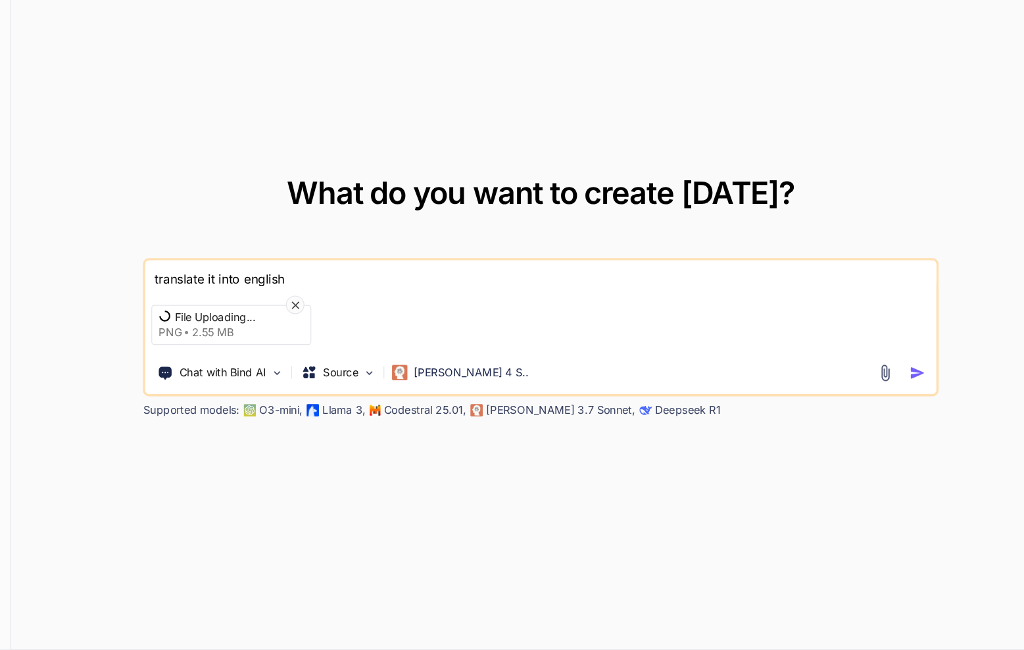
type textarea "x"
type textarea "translate it into english."
type textarea "x"
type textarea "translate it into english."
type textarea "x"
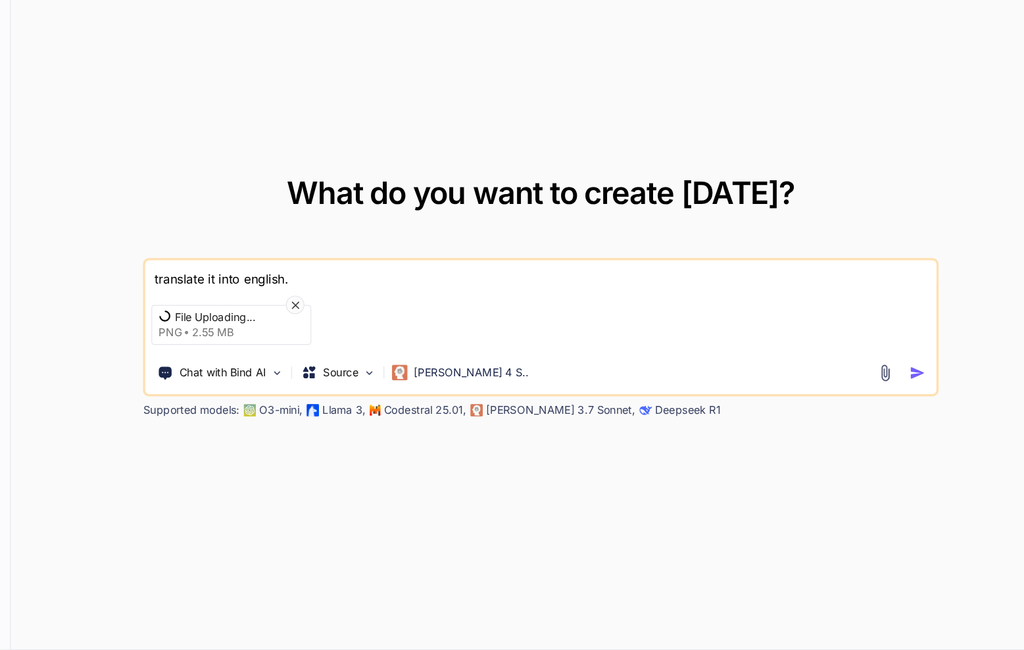
type textarea "ftranslate it into english."
type textarea "x"
type textarea "fitranslate it into english."
type textarea "x"
type textarea "firtranslate it into english."
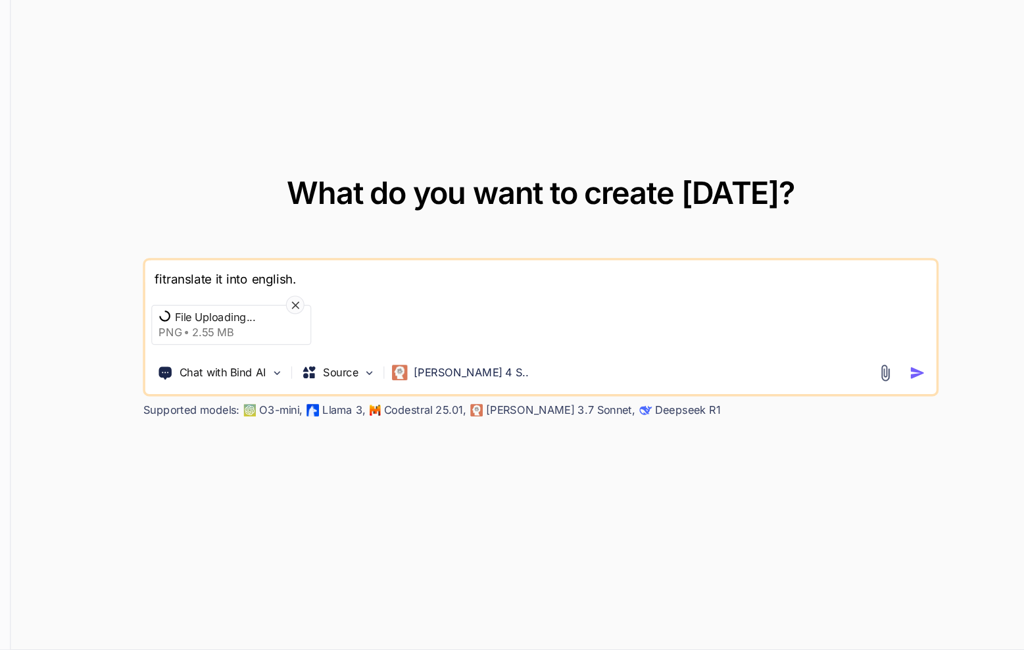
type textarea "x"
type textarea "firstranslate it into english."
type textarea "x"
type textarea "firsttranslate it into english."
type textarea "x"
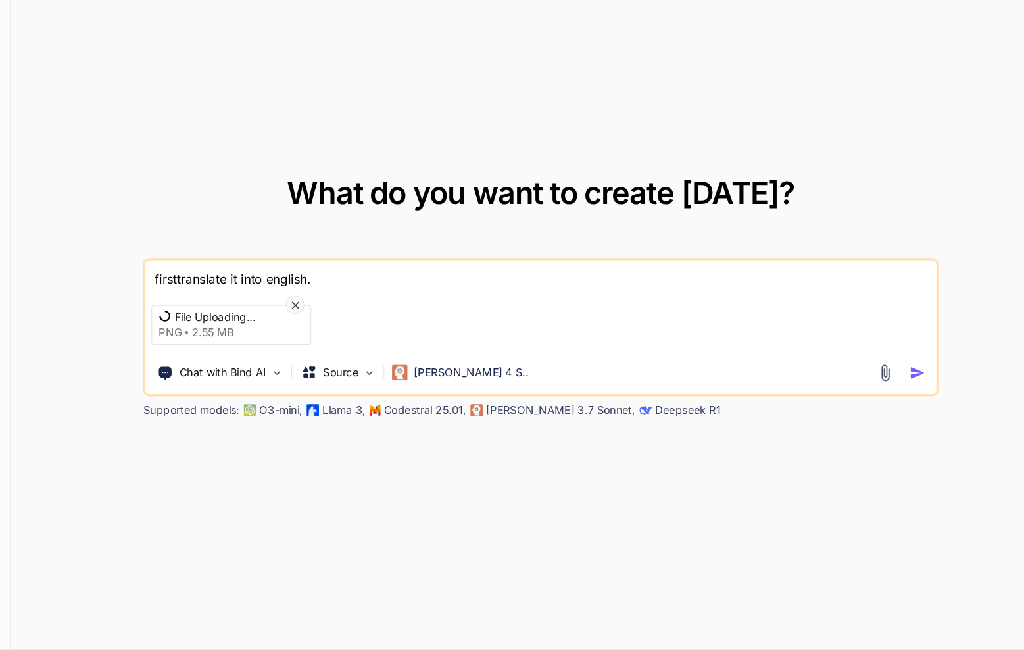
type textarea "first translate it into english."
type textarea "x"
type textarea "first etranslate it into english."
type textarea "x"
type textarea "first extranslate it into english."
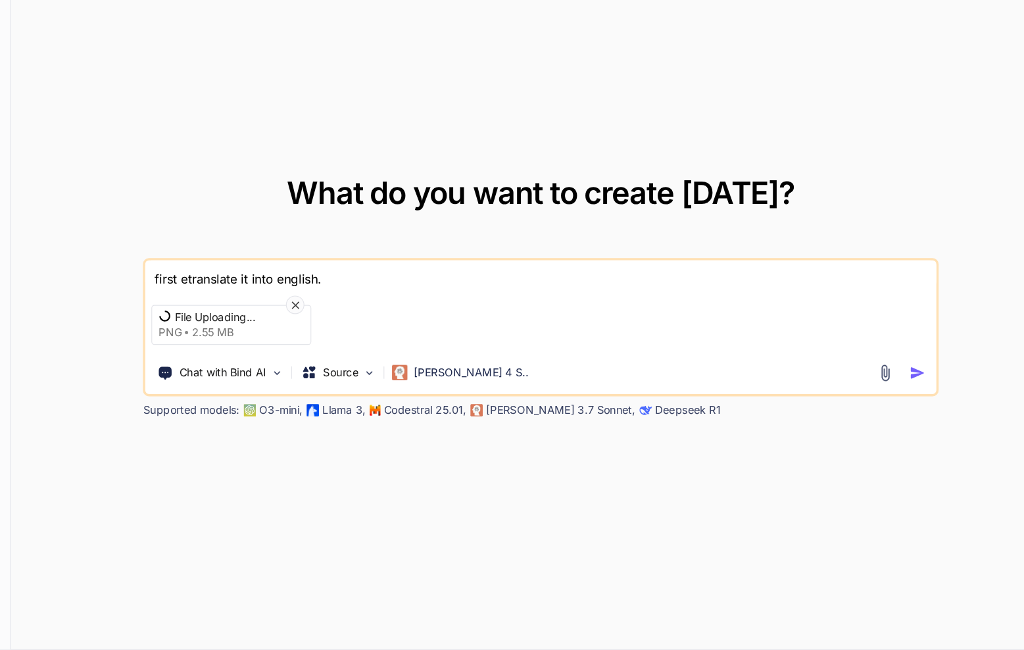
type textarea "x"
type textarea "first exttranslate it into english."
type textarea "x"
type textarea "first extrtranslate it into english."
type textarea "x"
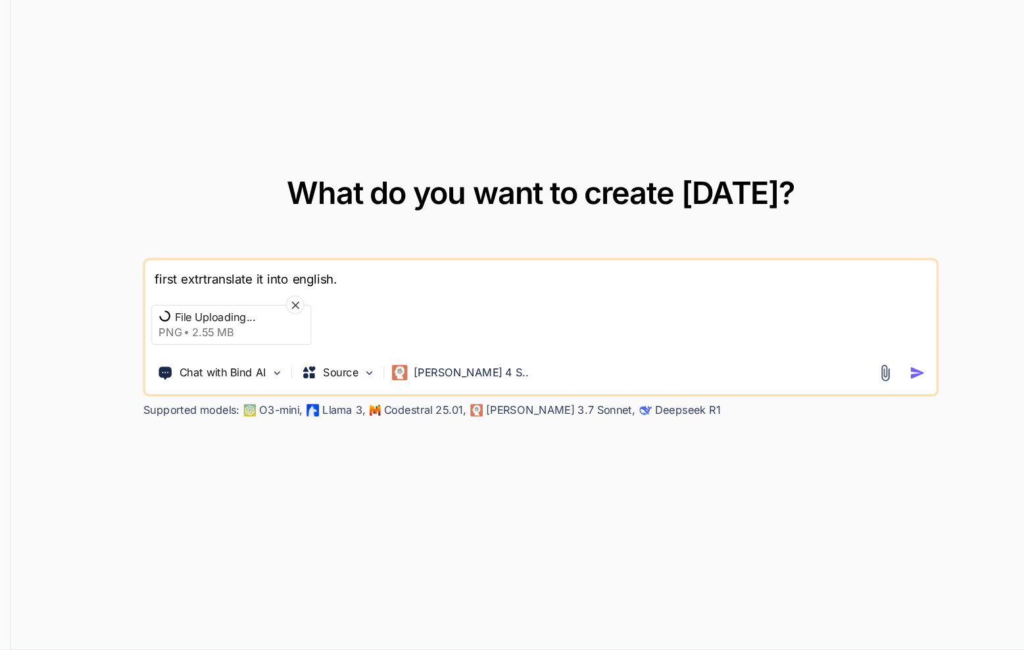
type textarea "first extratranslate it into english."
type textarea "x"
type textarea "first extractranslate it into english."
type textarea "x"
type textarea "first extracttranslate it into english."
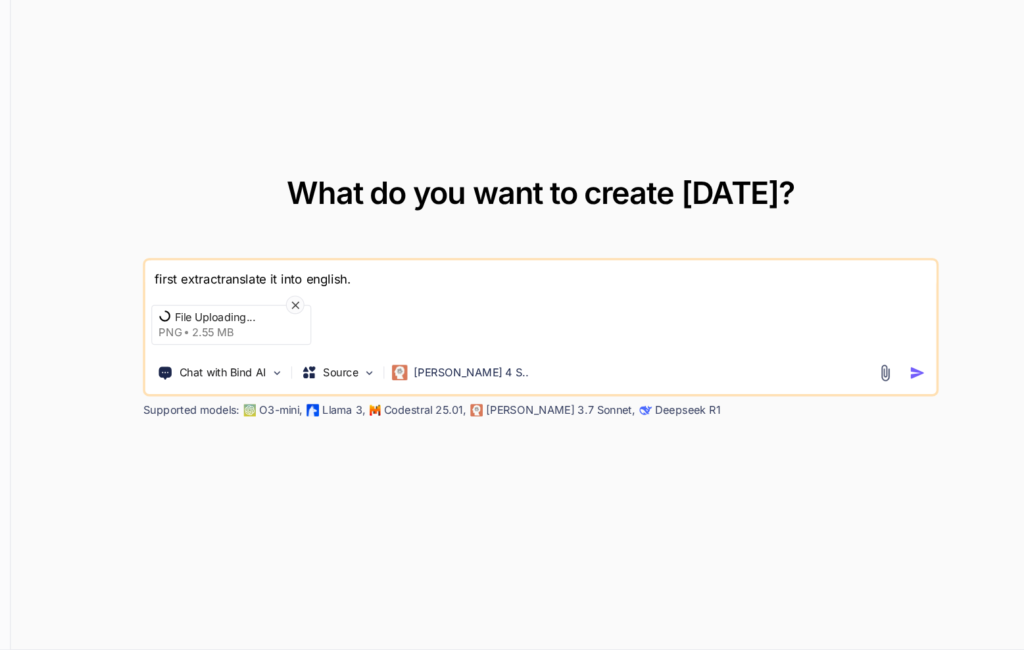
type textarea "x"
type textarea "first extract translate it into english."
type textarea "x"
type textarea "first extract ttranslate it into english."
type textarea "x"
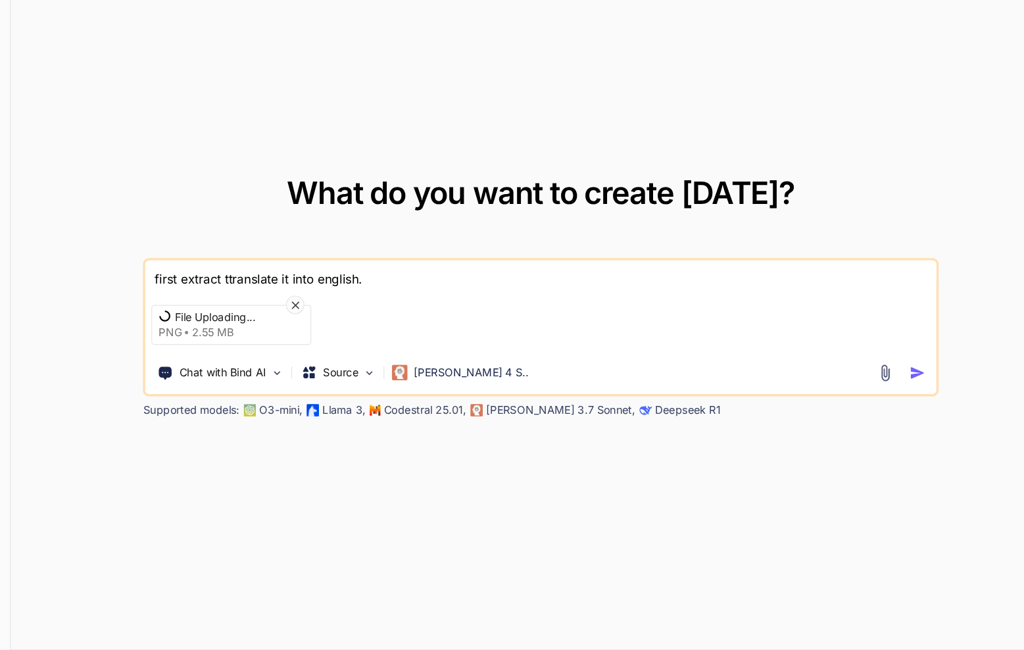
type textarea "first extract translate it into english."
type textarea "x"
type textarea "first extract atranslate it into english."
type textarea "x"
type textarea "first extract altranslate it into english."
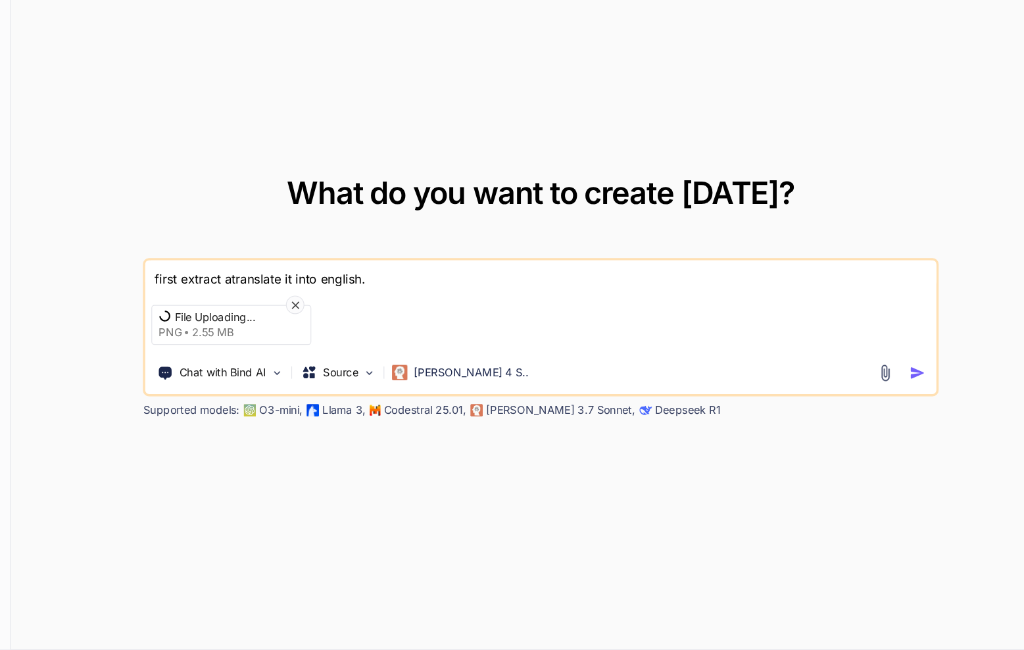
type textarea "x"
type textarea "first extract alltranslate it into english."
type textarea "x"
type textarea "first extract all translate it into english."
type textarea "x"
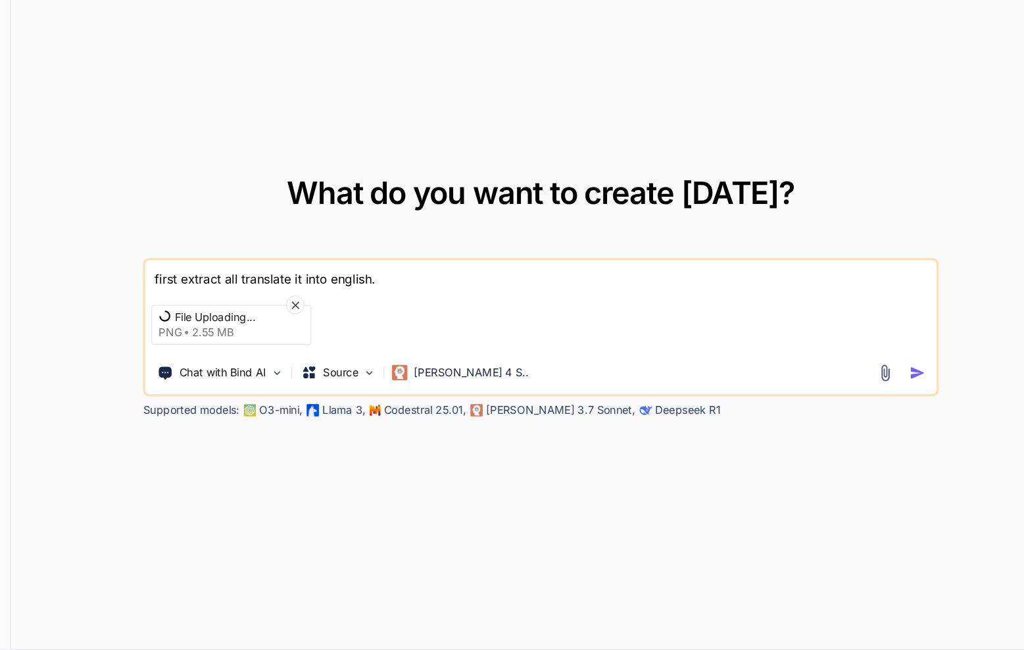
type textarea "first extract all ttranslate it into english."
type textarea "x"
type textarea "first extract all tetranslate it into english."
type textarea "x"
type textarea "first extract all textranslate it into english."
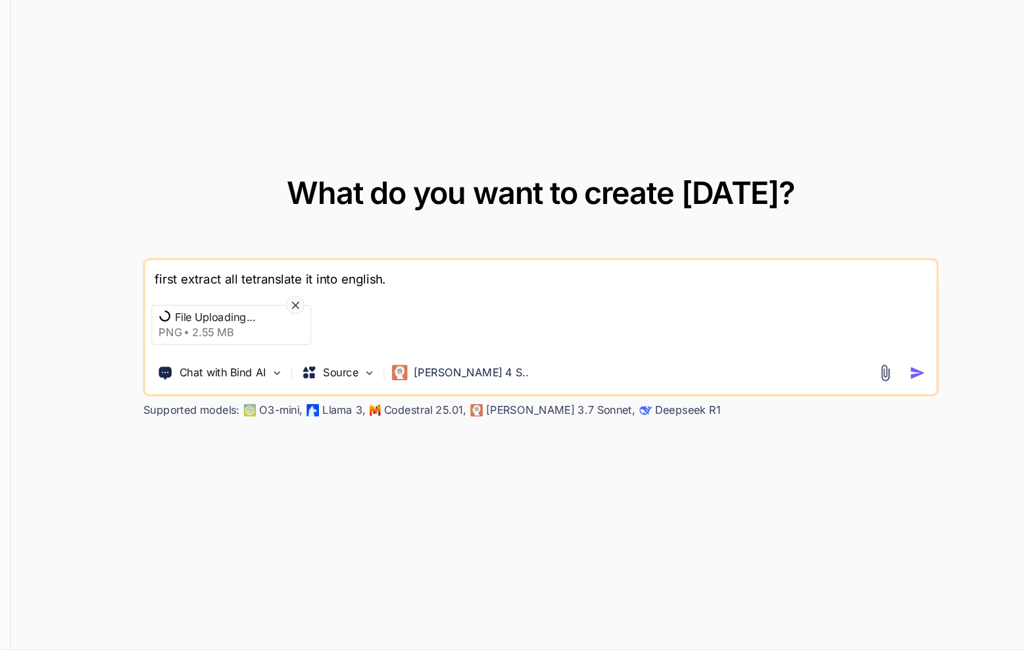
type textarea "x"
type textarea "first extract all texttranslate it into english."
type textarea "x"
type textarea "first extract all text translate it into english."
type textarea "x"
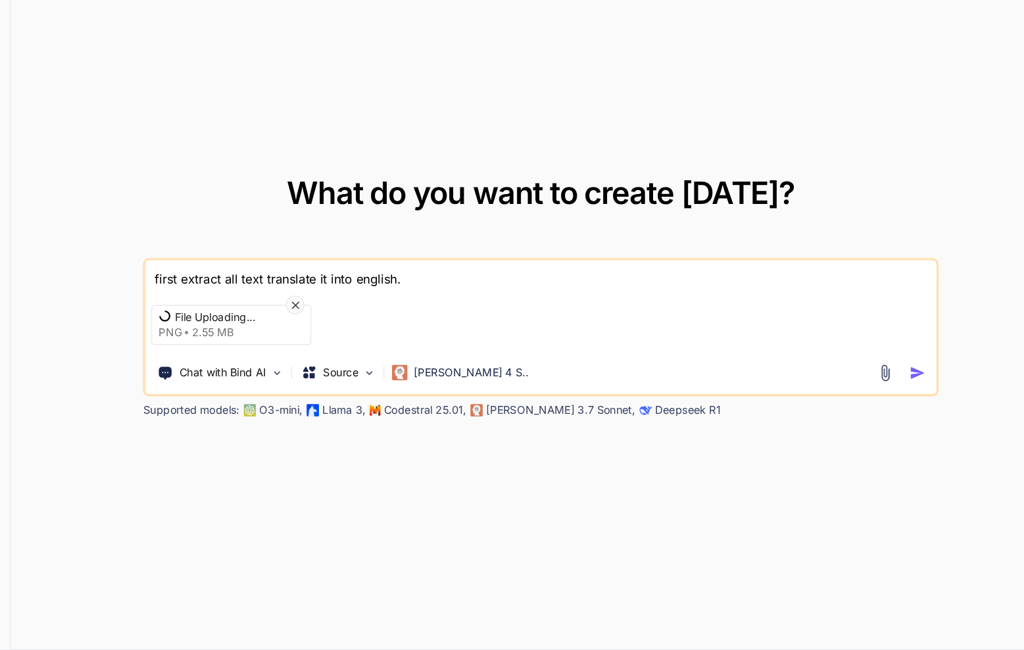
type textarea "first extract all text ftranslate it into english."
type textarea "x"
type textarea "first extract all text frtranslate it into english."
type textarea "x"
type textarea "first extract all text frotranslate it into english."
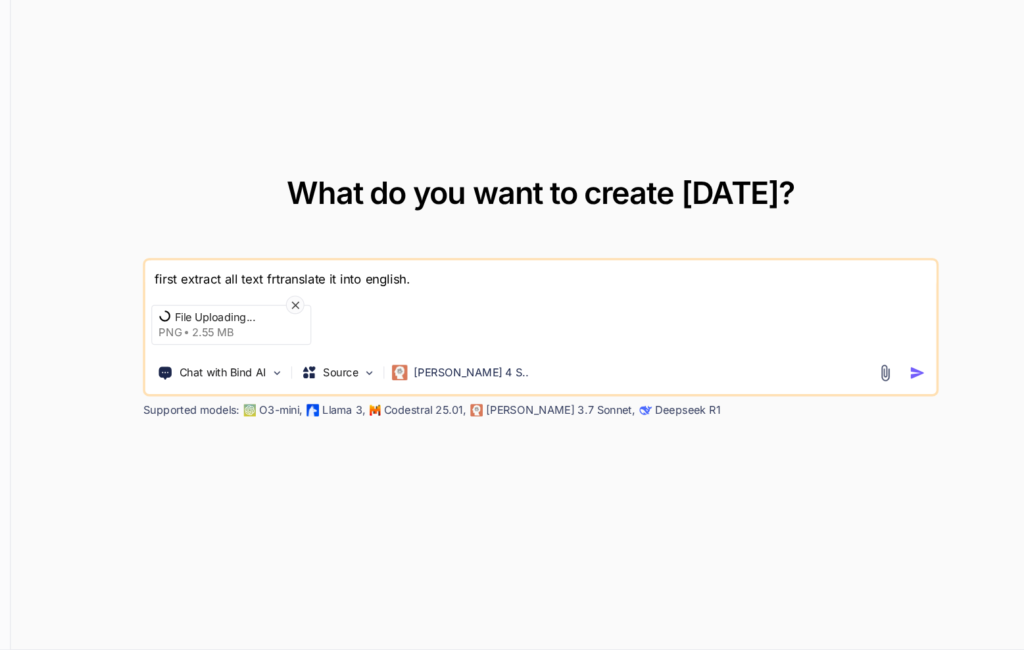
type textarea "x"
type textarea "first extract all text fromtranslate it into english."
type textarea "x"
type textarea "first extract all text from translate it into english."
type textarea "x"
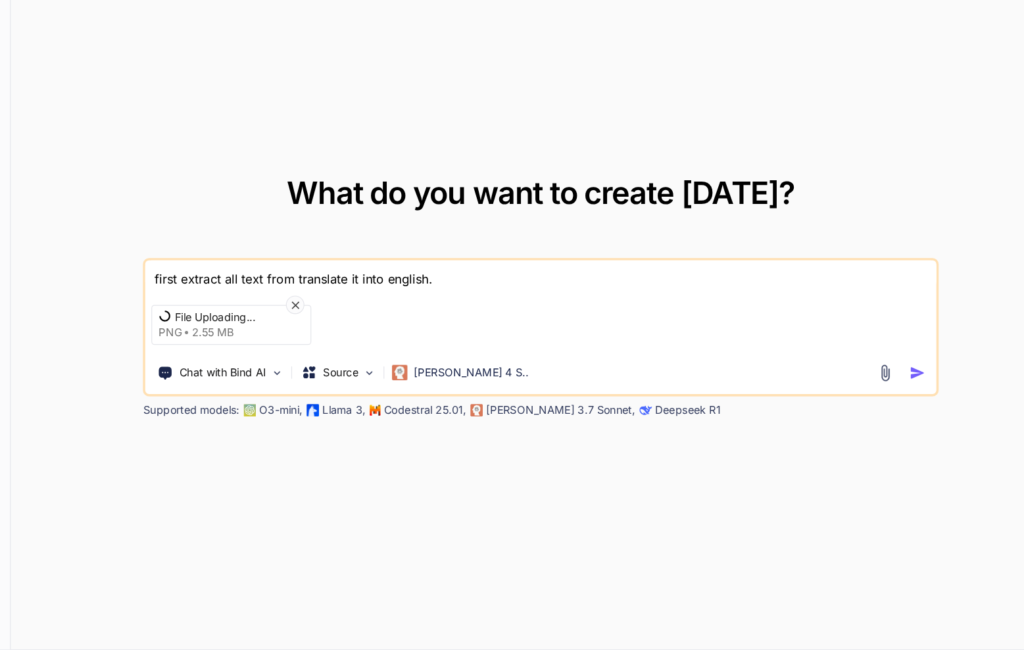
type textarea "first extract all text from ttranslate it into english."
type textarea "x"
type textarea "first extract all text from thtranslate it into english."
type textarea "x"
type textarea "first extract all text from thetranslate it into english."
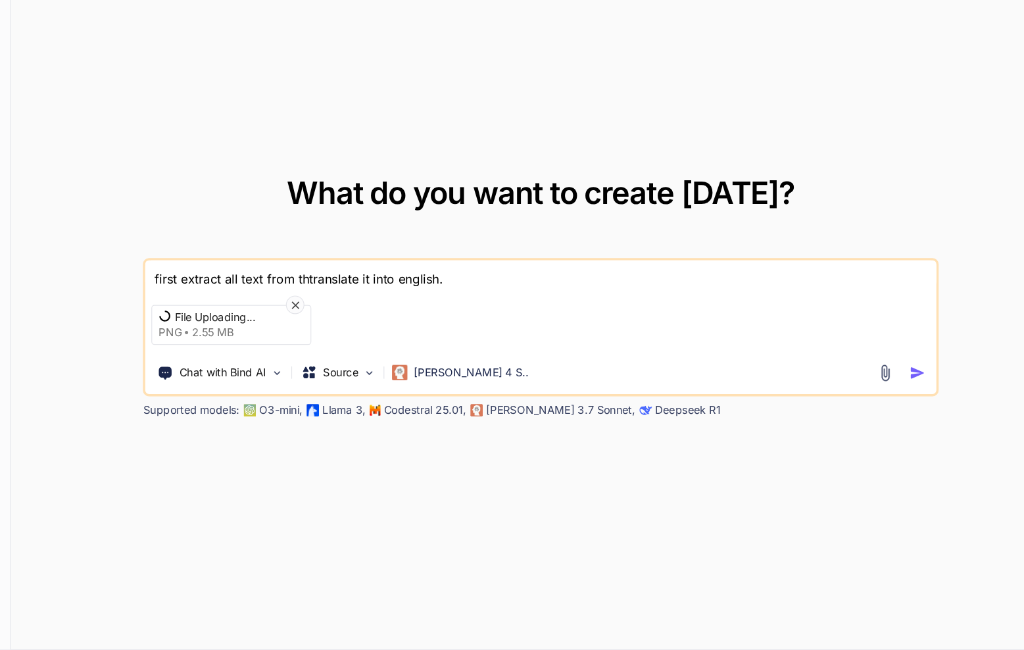
type textarea "x"
type textarea "first extract all text from the translate it into english."
type textarea "x"
type textarea "first extract all text from the stranslate it into english."
type textarea "x"
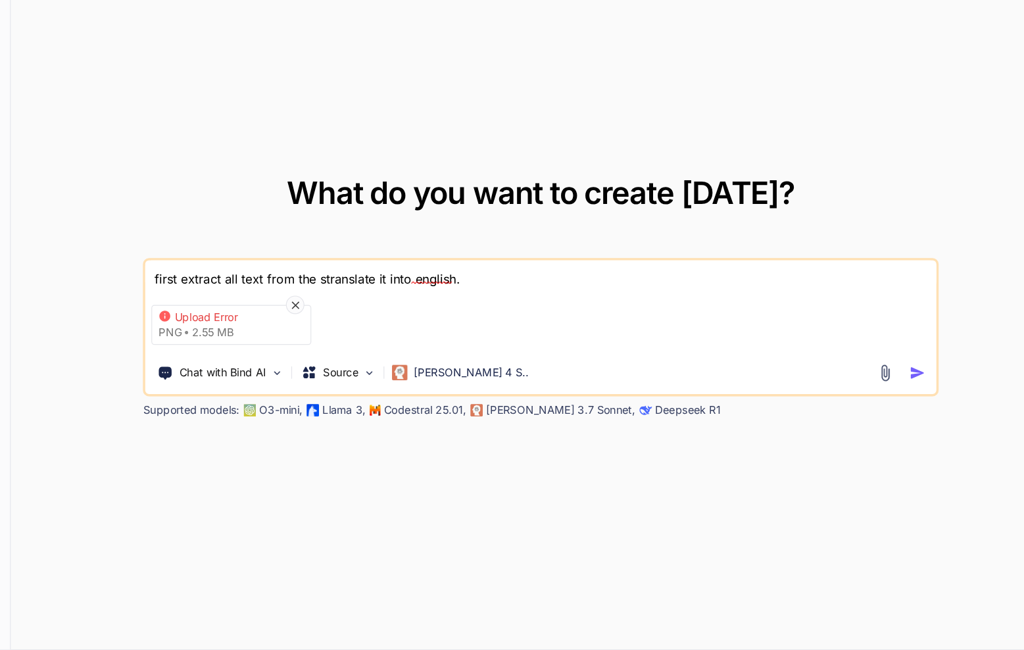
type textarea "first extract all text from the sctranslate it into english."
click at [256, 361] on div "Upload Error" at bounding box center [270, 365] width 105 height 13
click at [334, 342] on div "first extract all text from the screenshottranslate it into english. Upload Err…" at bounding box center [531, 373] width 680 height 118
click at [318, 351] on icon at bounding box center [321, 354] width 7 height 7
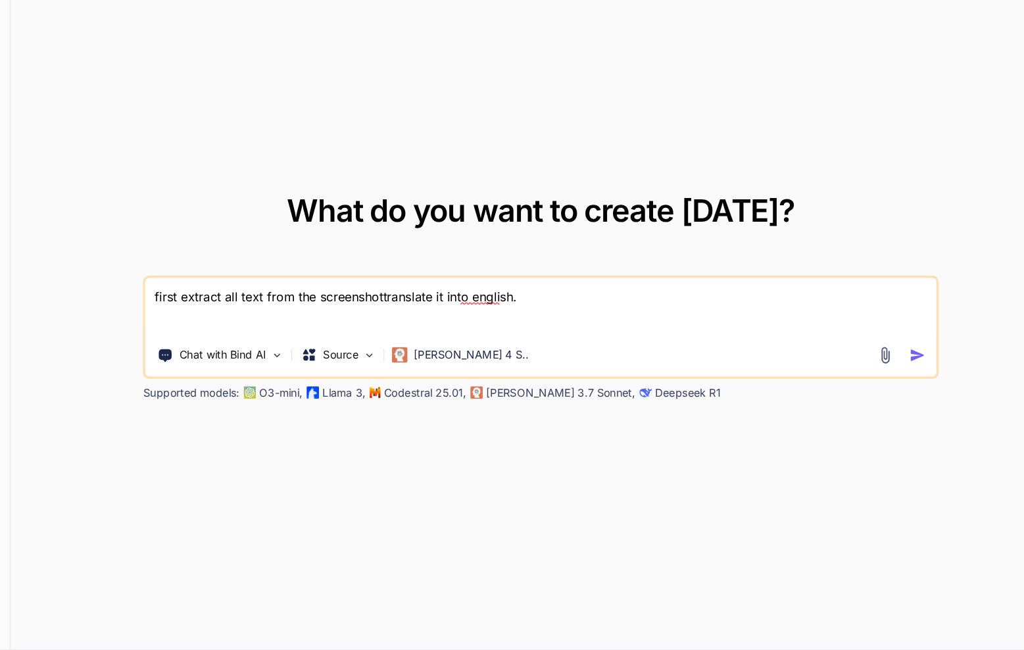
click at [825, 397] on img at bounding box center [825, 397] width 15 height 15
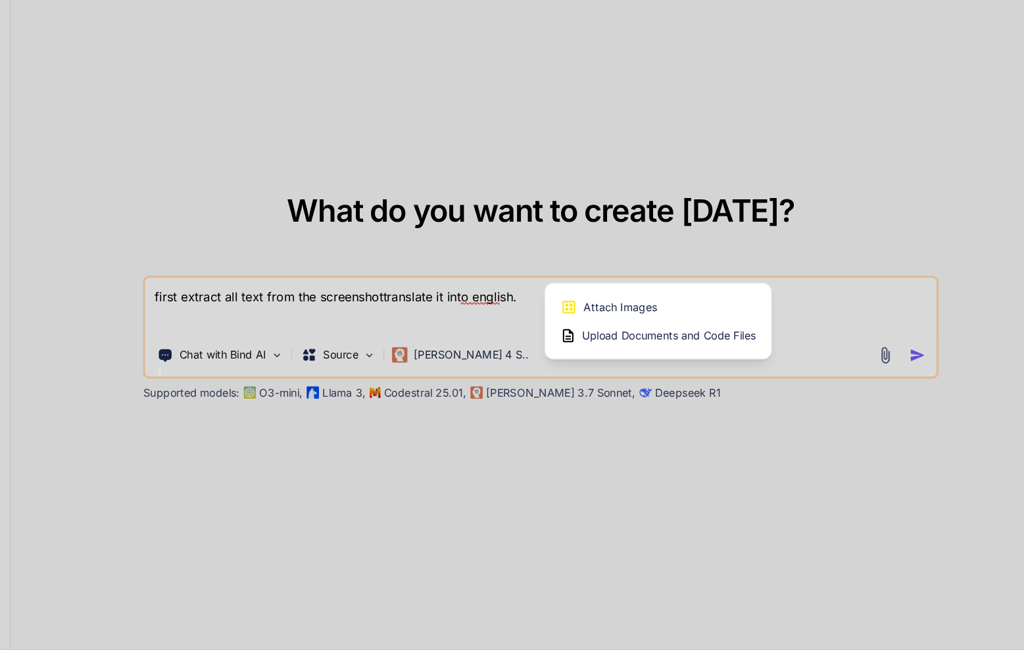
click at [635, 358] on div "Attach Images Image attachments are only supported in Claude and Gemini models." at bounding box center [631, 356] width 167 height 25
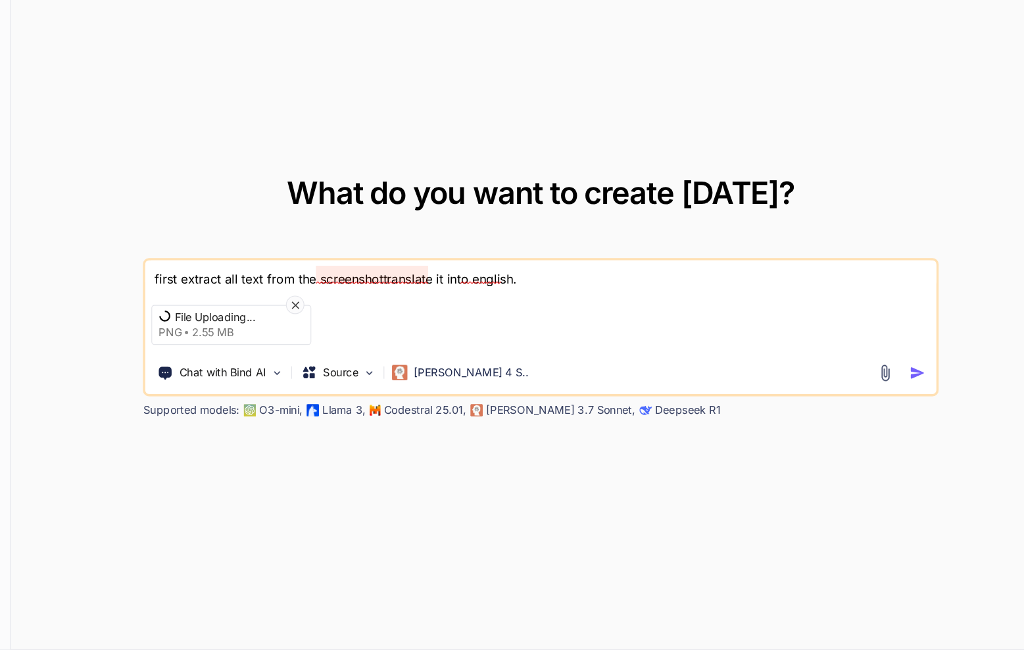
click at [397, 332] on textarea "first extract all text from the screenshottranslate it into english." at bounding box center [531, 328] width 676 height 24
click at [573, 340] on div "first extract all text from the screenshot translate it into english. File Uplo…" at bounding box center [531, 373] width 680 height 118
click at [324, 355] on icon at bounding box center [321, 354] width 7 height 7
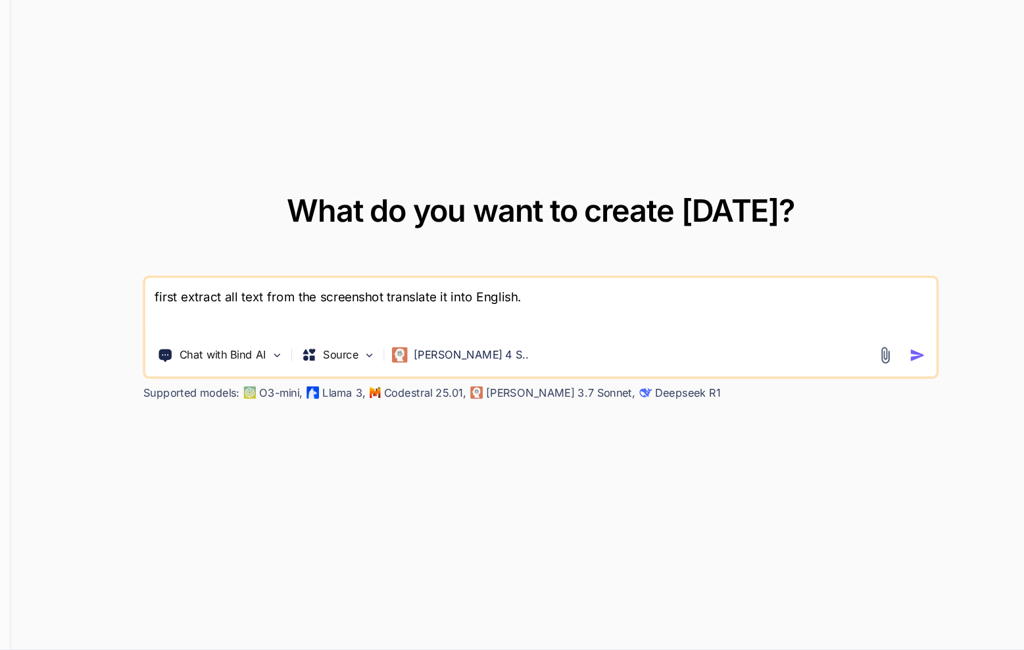
click at [624, 374] on textarea "first extract all text from the screenshot translate it into English." at bounding box center [531, 356] width 676 height 49
click at [604, 364] on textarea "first extract all text from the screenshot translate it into English." at bounding box center [531, 356] width 676 height 49
click at [576, 347] on textarea "first extract all text from the screenshot translate it into English." at bounding box center [531, 356] width 676 height 49
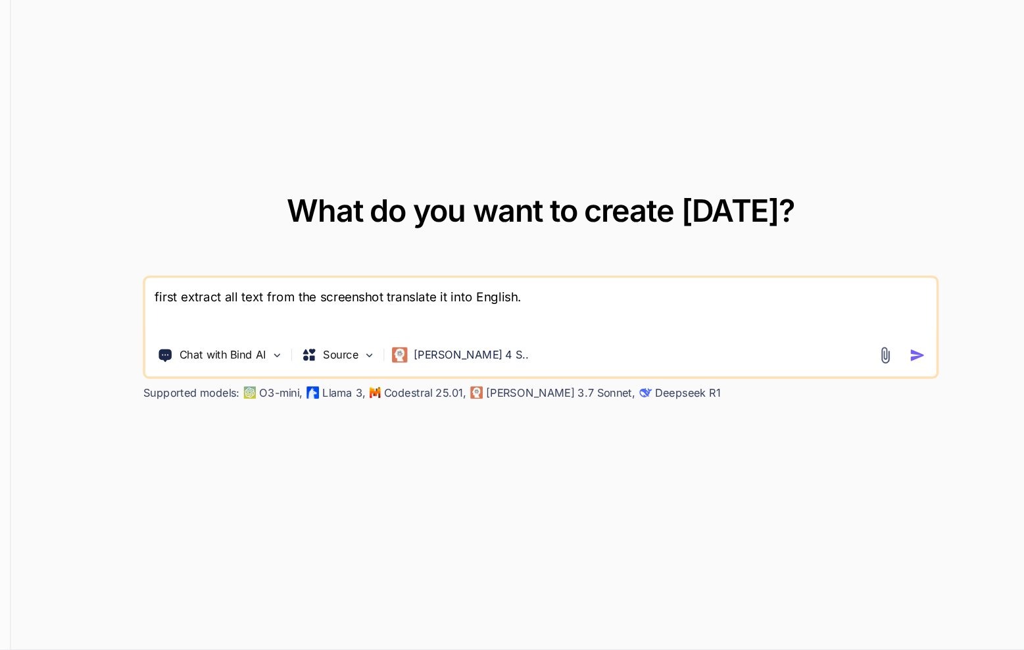
click at [576, 347] on textarea "first extract all text from the screenshot translate it into English." at bounding box center [531, 356] width 676 height 49
click at [547, 345] on textarea "first extract all text from the screenshot translate it into English." at bounding box center [531, 356] width 676 height 49
click at [391, 338] on textarea "first extract all text from the screenshot translate it into English." at bounding box center [531, 356] width 676 height 49
paste textarea "yRDEyAsk5UVJLfW"
paste textarea "Dreirad von Benz, 1886 Kraftfahrzeuge Arbeits- und Umweltschutz im Kfz-Betrieb,…"
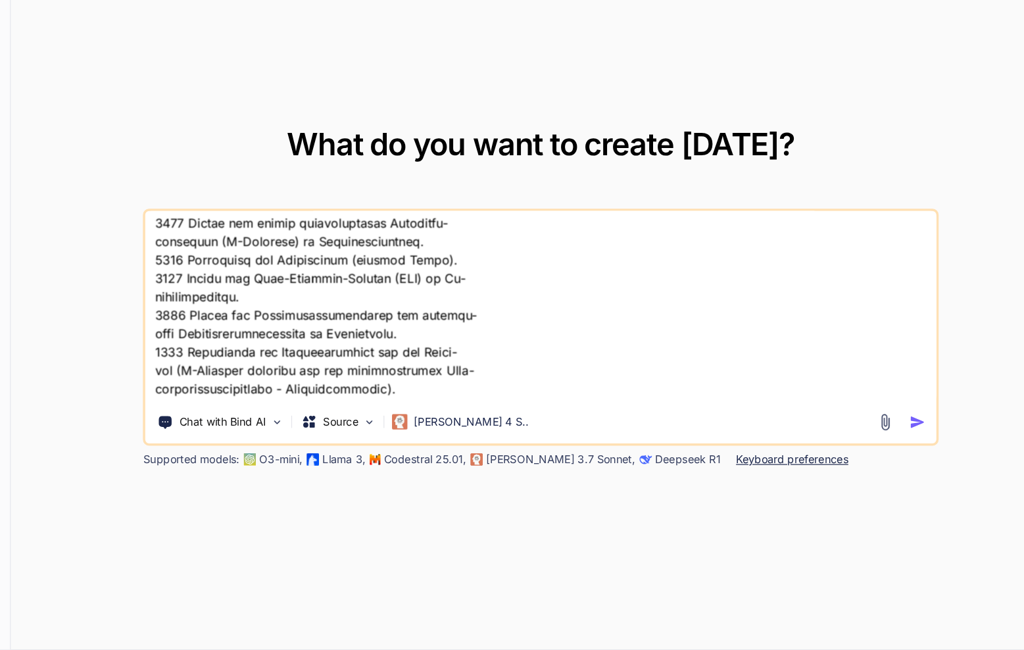
scroll to position [3176, 0]
